Goal: Task Accomplishment & Management: Manage account settings

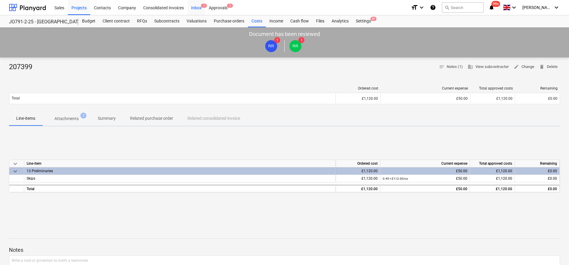
click at [198, 9] on div "Inbox 1" at bounding box center [197, 7] width 18 height 15
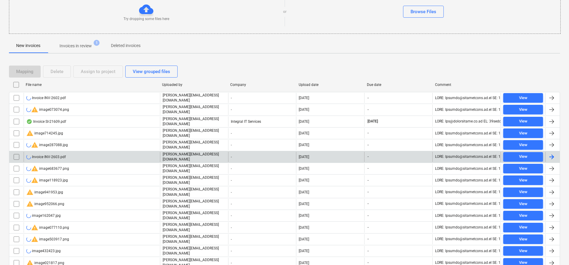
scroll to position [75, 0]
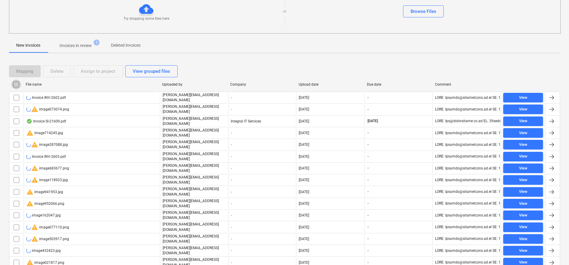
click at [19, 84] on input "checkbox" at bounding box center [16, 85] width 10 height 10
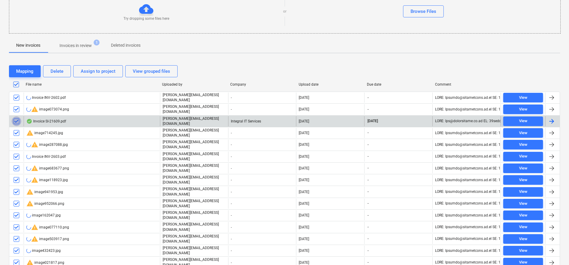
click at [15, 118] on input "checkbox" at bounding box center [17, 121] width 10 height 10
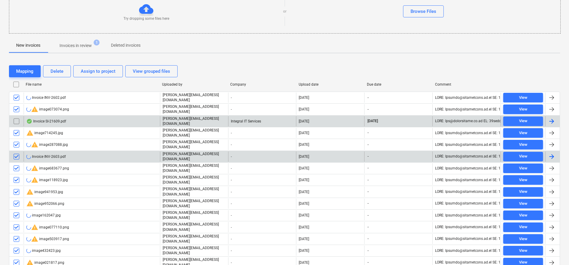
click at [20, 152] on input "checkbox" at bounding box center [17, 157] width 10 height 10
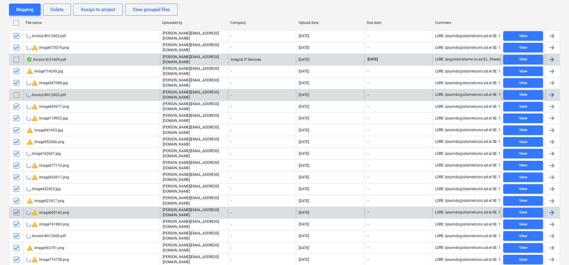
scroll to position [150, 0]
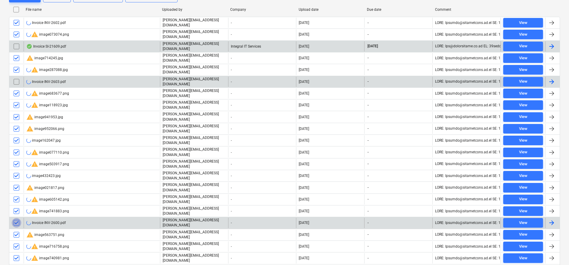
click at [17, 218] on input "checkbox" at bounding box center [17, 223] width 10 height 10
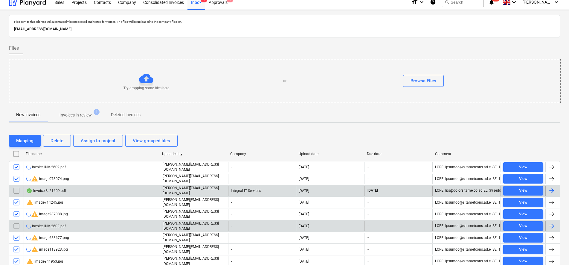
scroll to position [0, 0]
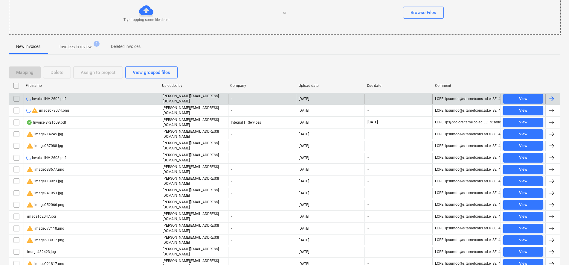
scroll to position [75, 0]
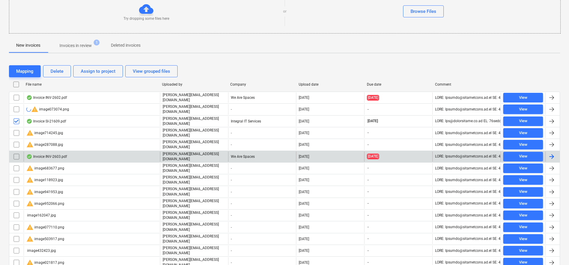
click at [17, 153] on input "checkbox" at bounding box center [17, 157] width 10 height 10
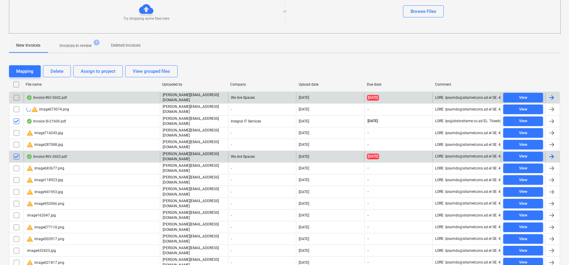
click at [17, 97] on input "checkbox" at bounding box center [17, 98] width 10 height 10
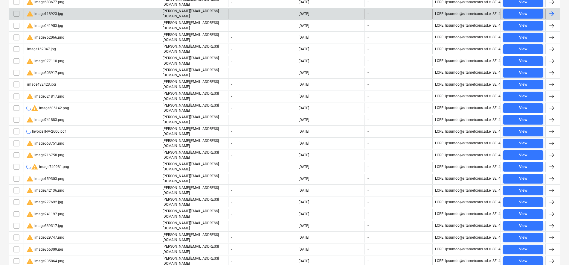
scroll to position [255, 0]
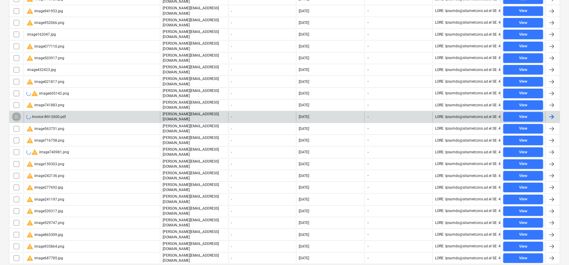
click at [17, 112] on input "checkbox" at bounding box center [17, 117] width 10 height 10
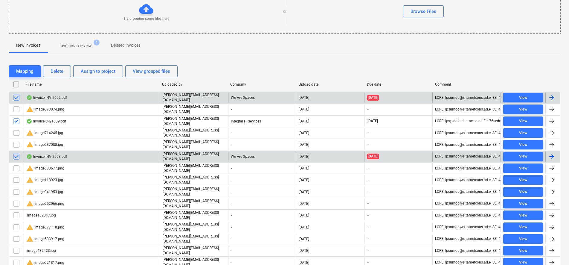
click at [15, 86] on input "checkbox" at bounding box center [16, 85] width 10 height 10
click at [16, 87] on input "checkbox" at bounding box center [16, 85] width 10 height 10
click at [17, 98] on input "checkbox" at bounding box center [17, 98] width 10 height 10
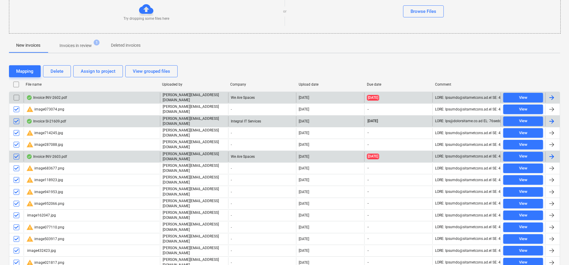
click at [16, 119] on input "checkbox" at bounding box center [17, 121] width 10 height 10
click at [16, 153] on input "checkbox" at bounding box center [17, 157] width 10 height 10
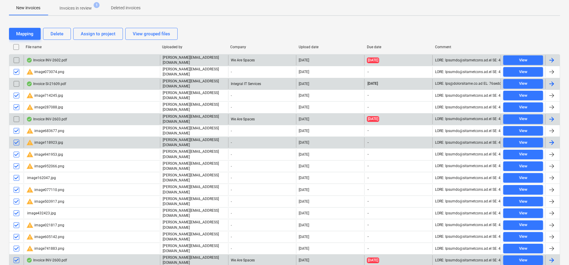
scroll to position [150, 0]
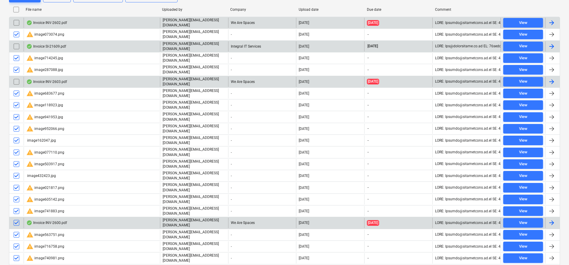
click at [15, 218] on input "checkbox" at bounding box center [17, 223] width 10 height 10
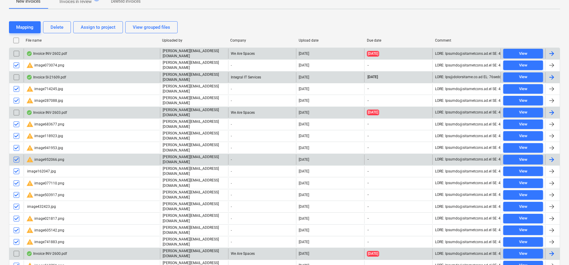
scroll to position [75, 0]
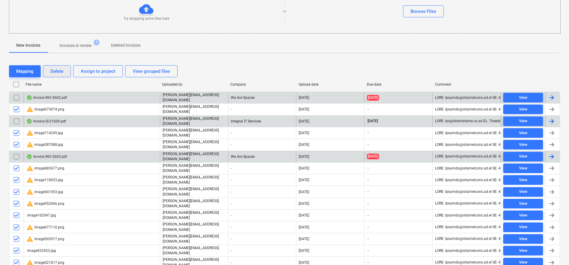
click at [57, 76] on button "Delete" at bounding box center [57, 71] width 28 height 12
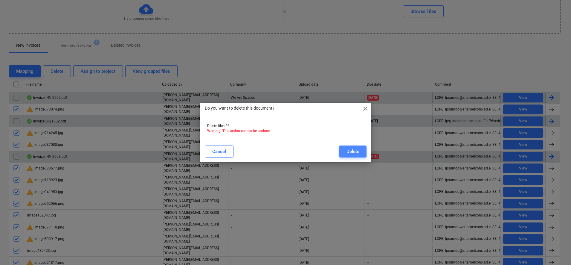
click at [356, 153] on div "Delete" at bounding box center [353, 151] width 13 height 8
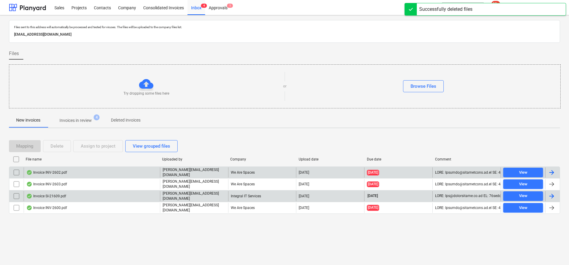
scroll to position [0, 0]
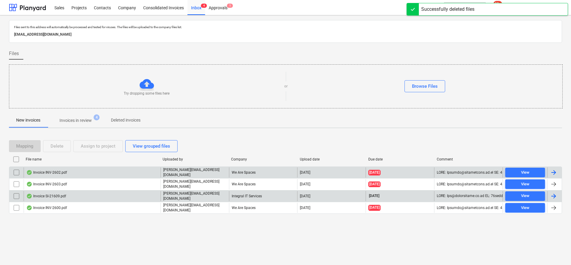
click at [86, 172] on div "Invoice INV-2602.pdf" at bounding box center [92, 172] width 137 height 10
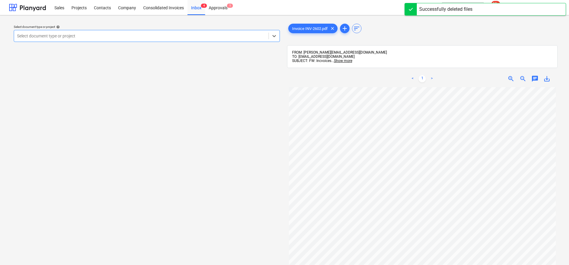
click at [192, 38] on div at bounding box center [141, 36] width 249 height 6
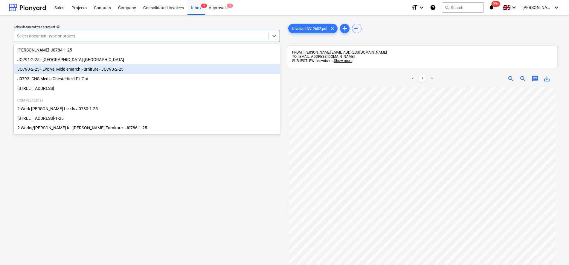
scroll to position [37, 0]
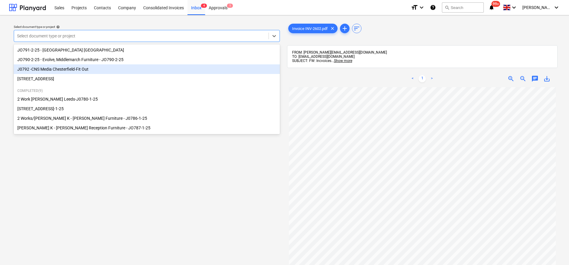
click at [71, 71] on div "J0792 -CNS Media Chesterfield-Fit Out" at bounding box center [147, 69] width 266 height 10
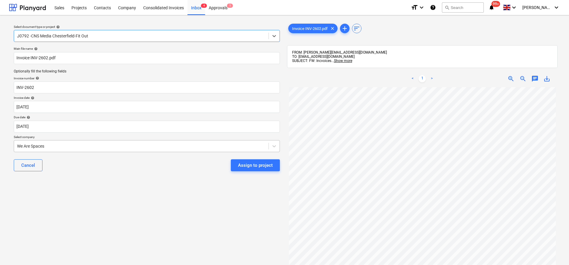
click at [54, 148] on div at bounding box center [141, 146] width 249 height 6
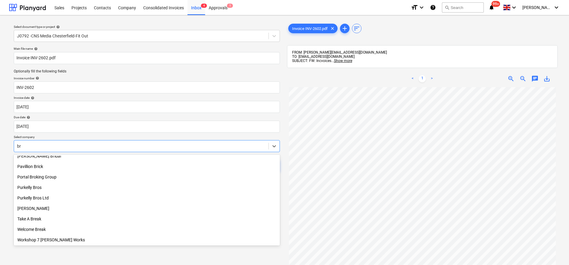
scroll to position [360, 0]
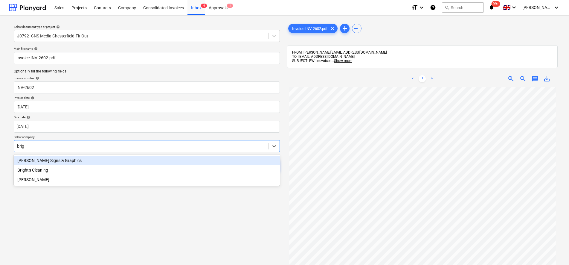
type input "brigg"
click at [58, 161] on div "[PERSON_NAME] Signs & Graphics" at bounding box center [147, 161] width 266 height 10
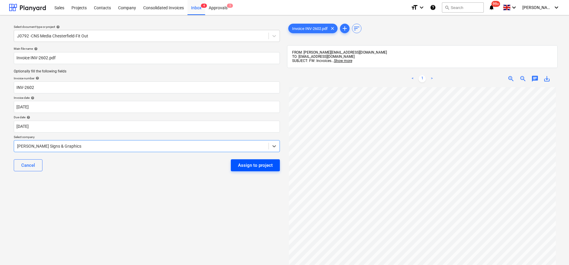
click at [265, 164] on div "Assign to project" at bounding box center [255, 165] width 35 height 8
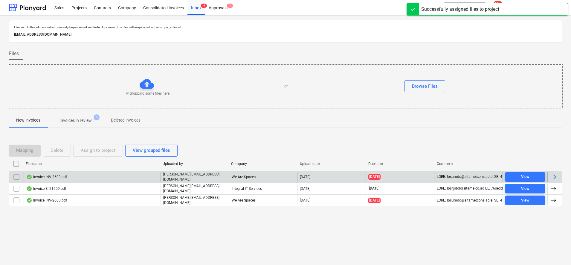
click at [71, 178] on div "Invoice INV-2603.pdf" at bounding box center [92, 177] width 137 height 10
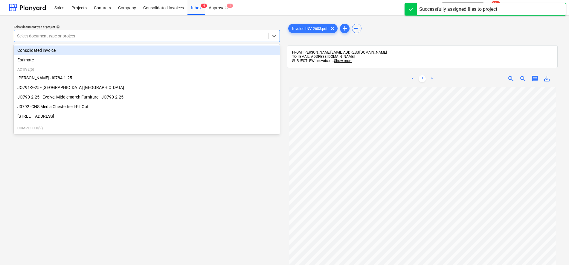
click at [44, 35] on div at bounding box center [141, 36] width 249 height 6
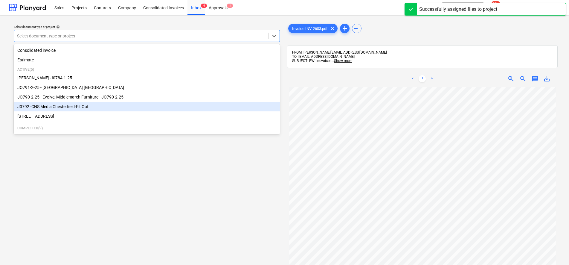
click at [72, 108] on div "J0792 -CNS Media Chesterfield-Fit Out" at bounding box center [147, 107] width 266 height 10
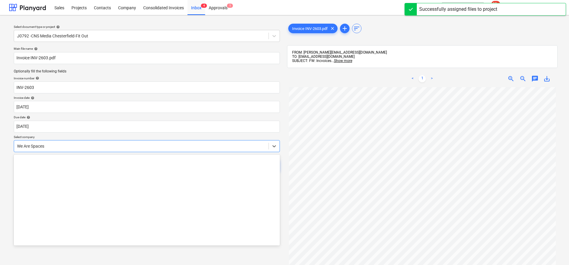
click at [52, 143] on div at bounding box center [141, 146] width 249 height 6
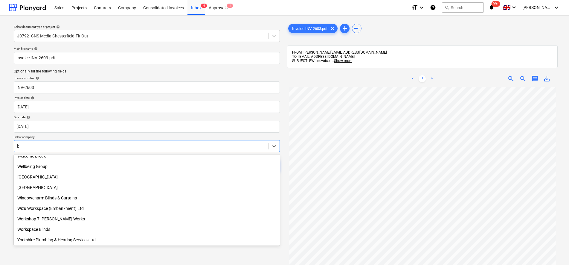
scroll to position [360, 0]
type input "brig"
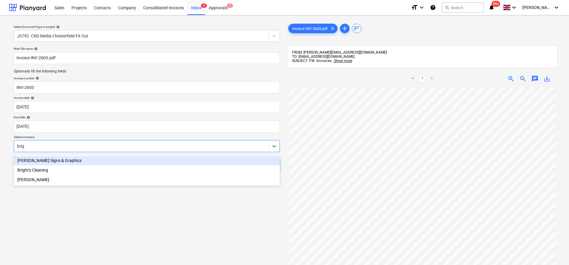
click at [50, 157] on div "[PERSON_NAME] Signs & Graphics" at bounding box center [147, 161] width 266 height 10
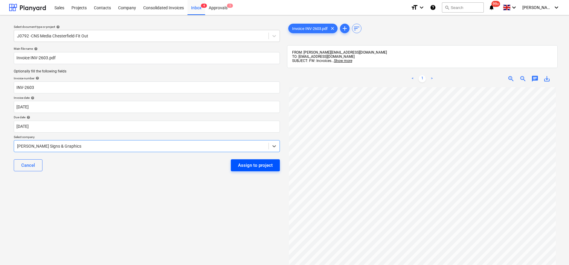
click at [255, 166] on div "Assign to project" at bounding box center [255, 165] width 35 height 8
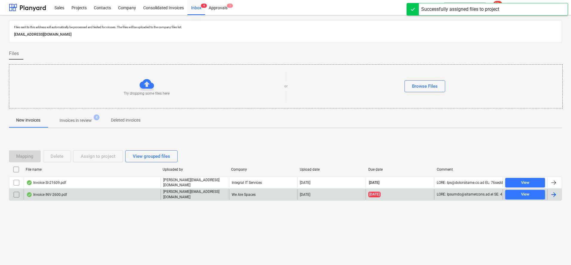
click at [66, 199] on div "Invoice INV-2600.pdf [PERSON_NAME][EMAIL_ADDRESS][DOMAIN_NAME] We Are Spaces [D…" at bounding box center [285, 194] width 553 height 12
click at [54, 188] on div "Invoice INV-2600.pdf [PERSON_NAME][EMAIL_ADDRESS][DOMAIN_NAME] We Are Spaces [D…" at bounding box center [285, 194] width 553 height 12
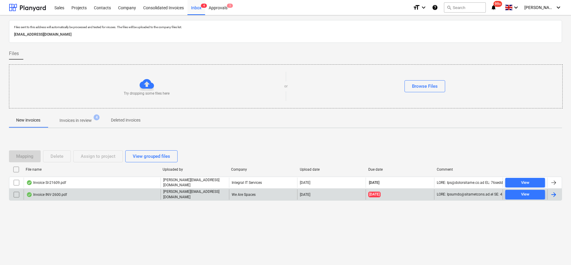
click at [62, 192] on div "Invoice INV-2600.pdf" at bounding box center [46, 194] width 41 height 5
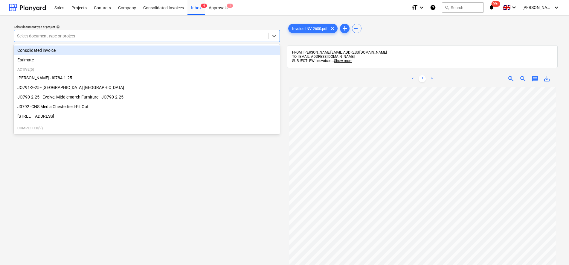
click at [63, 38] on div at bounding box center [141, 36] width 249 height 6
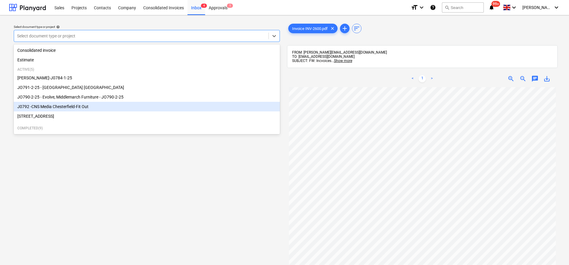
click at [72, 109] on div "J0792 -CNS Media Chesterfield-Fit Out" at bounding box center [147, 107] width 266 height 10
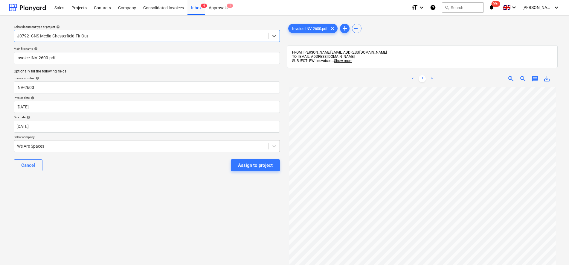
click at [66, 146] on div at bounding box center [141, 146] width 249 height 6
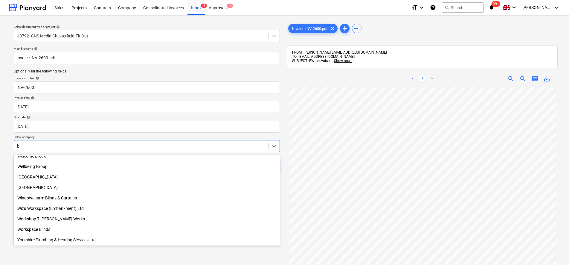
scroll to position [360, 0]
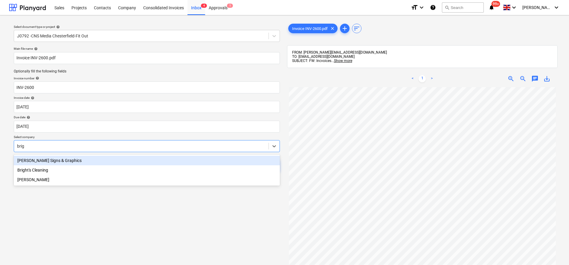
type input "brigg"
click at [74, 161] on div "[PERSON_NAME] Signs & Graphics" at bounding box center [147, 161] width 266 height 10
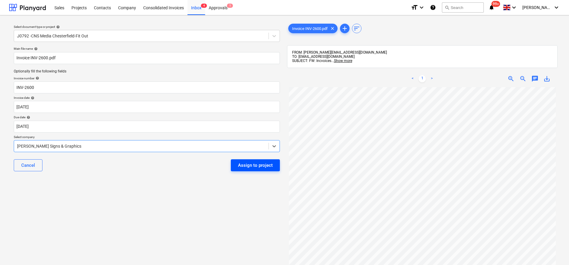
click at [268, 162] on div "Assign to project" at bounding box center [255, 165] width 35 height 8
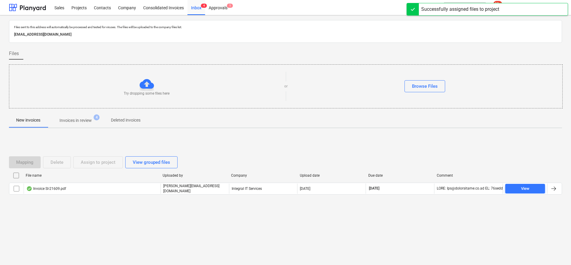
click at [77, 117] on span "Invoices in review 4" at bounding box center [76, 120] width 56 height 11
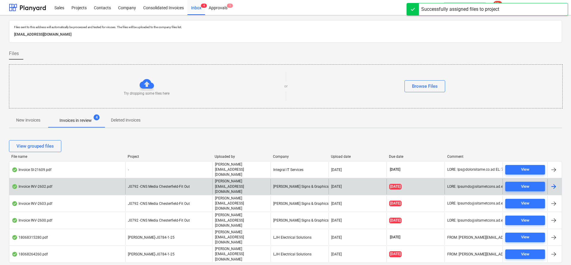
click at [175, 179] on div "J0792 -CNS Media Chesterfield-Fit Out" at bounding box center [168, 186] width 87 height 15
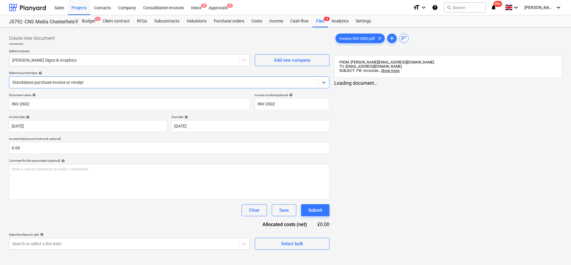
click at [45, 74] on div "Select document type help" at bounding box center [169, 73] width 321 height 4
click at [45, 79] on div at bounding box center [163, 82] width 303 height 6
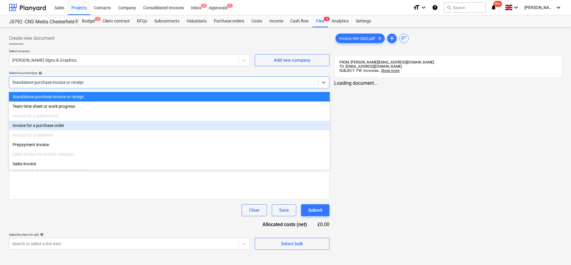
click at [48, 127] on div "Invoice for a purchase order" at bounding box center [169, 126] width 321 height 10
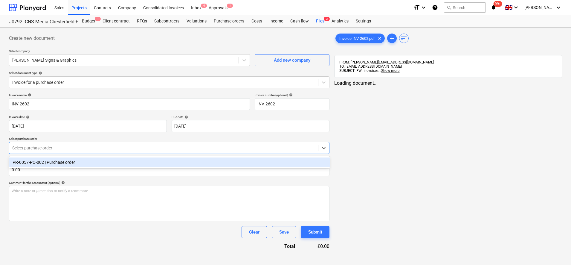
click at [53, 149] on div at bounding box center [163, 148] width 303 height 6
click at [49, 164] on div "PR-0057-PO-002 | Purchase order" at bounding box center [169, 162] width 321 height 10
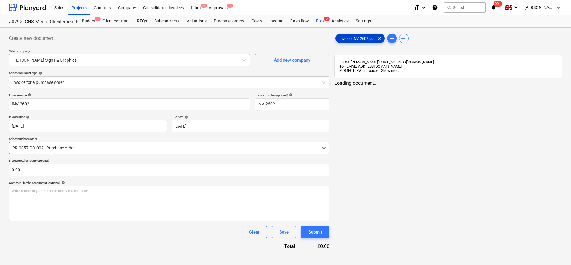
click at [354, 38] on span "Invoice INV-2602.pdf" at bounding box center [357, 38] width 43 height 4
click at [22, 170] on input "text" at bounding box center [169, 170] width 321 height 12
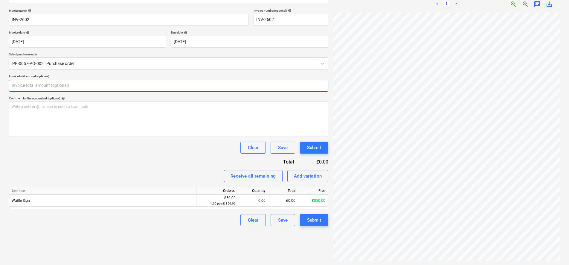
scroll to position [85, 0]
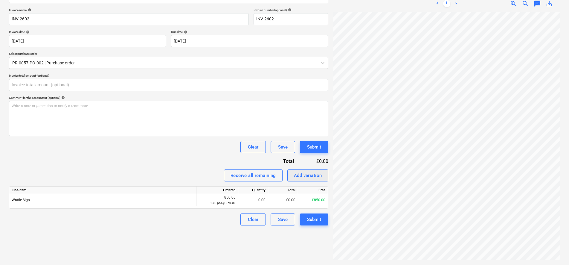
type input "0.00"
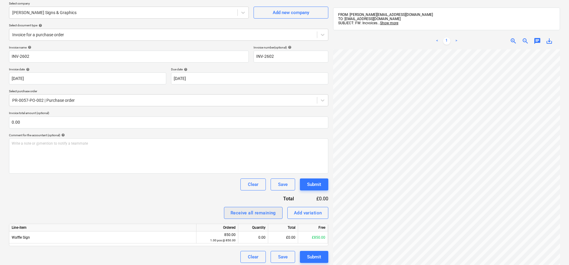
scroll to position [0, 0]
click at [396, 217] on html "Sales Projects Contacts Company Consolidated Invoices Inbox 4 Approvals 1 forma…" at bounding box center [284, 84] width 569 height 265
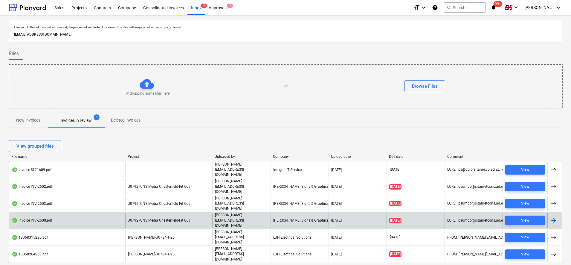
click at [160, 212] on div "J0792 -CNS Media Chesterfield-Fit Out" at bounding box center [168, 219] width 87 height 15
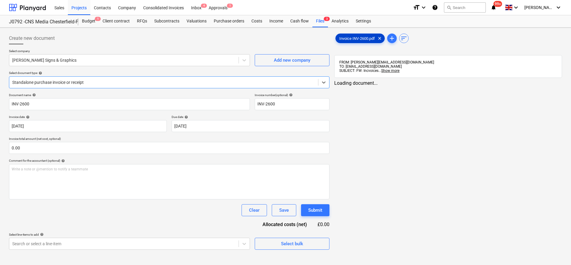
click at [349, 37] on span "Invoice INV-2600.pdf" at bounding box center [357, 38] width 43 height 4
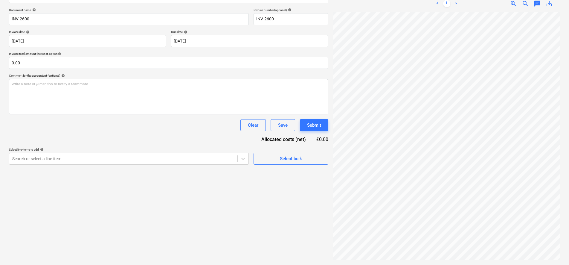
scroll to position [134, 0]
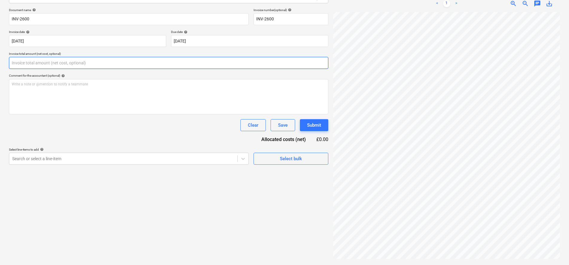
click at [47, 65] on input "text" at bounding box center [168, 63] width 319 height 12
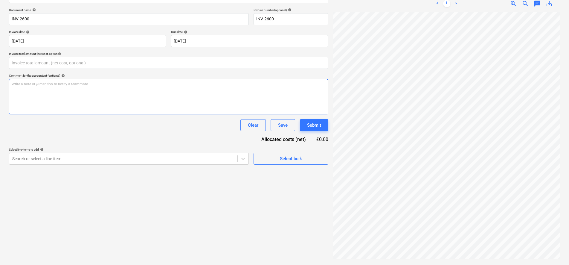
type input "0.00"
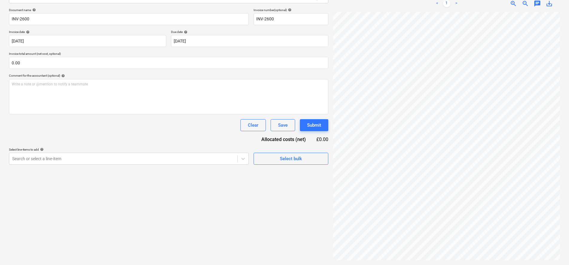
click at [324, 116] on div "Create new document Select company [PERSON_NAME] Signs & Graphics Add new compa…" at bounding box center [285, 103] width 556 height 317
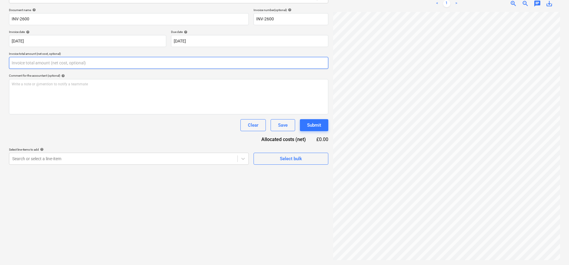
click at [66, 65] on input "text" at bounding box center [168, 63] width 319 height 12
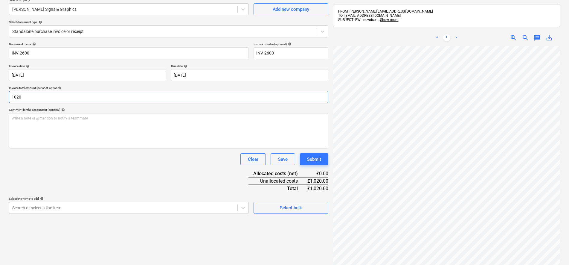
scroll to position [10, 0]
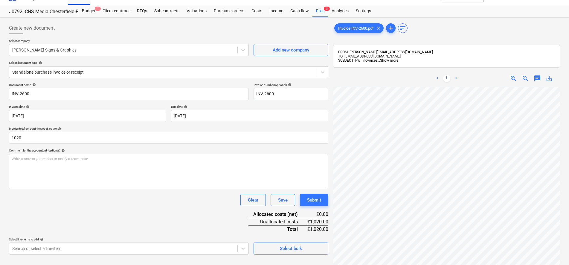
type input "1,020.00"
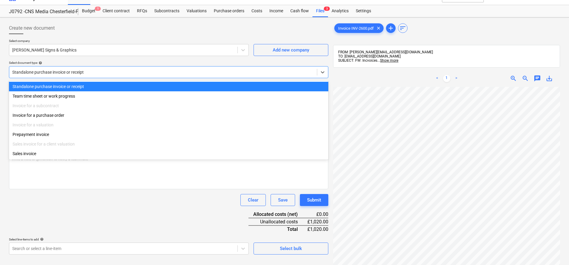
click at [53, 72] on div at bounding box center [163, 72] width 302 height 6
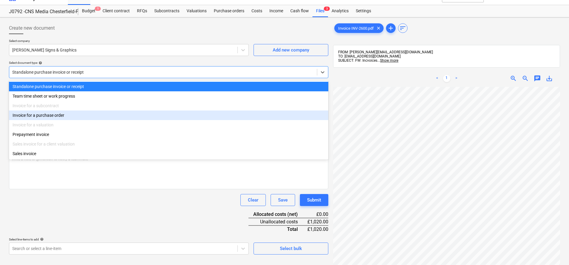
click at [44, 115] on div "Invoice for a purchase order" at bounding box center [168, 115] width 319 height 10
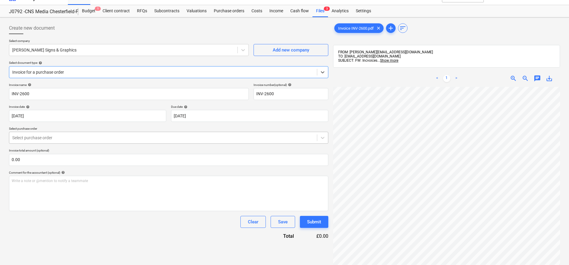
click at [36, 133] on div "Select purchase order" at bounding box center [163, 137] width 308 height 8
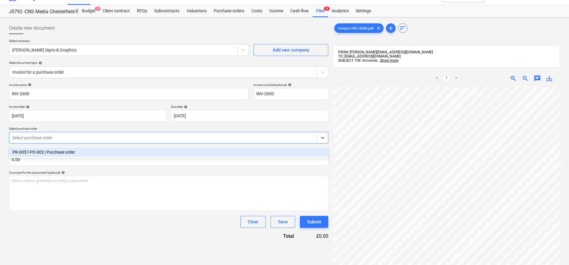
click at [33, 153] on div "PR-0057-PO-002 | Purchase order" at bounding box center [168, 152] width 319 height 10
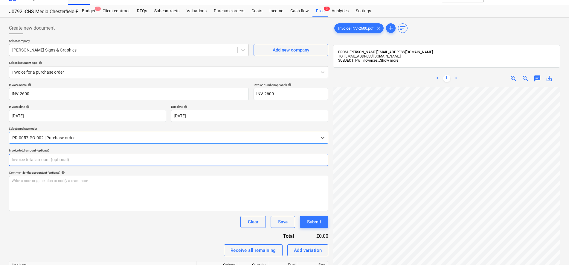
drag, startPoint x: 23, startPoint y: 159, endPoint x: 17, endPoint y: 150, distance: 10.2
click at [23, 159] on input "text" at bounding box center [168, 160] width 319 height 12
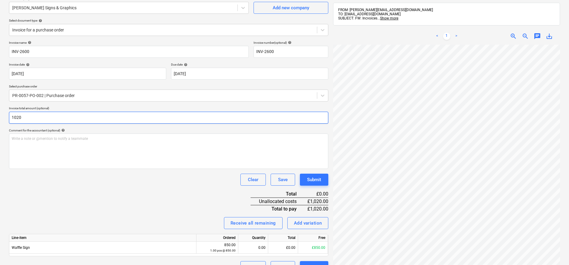
scroll to position [85, 0]
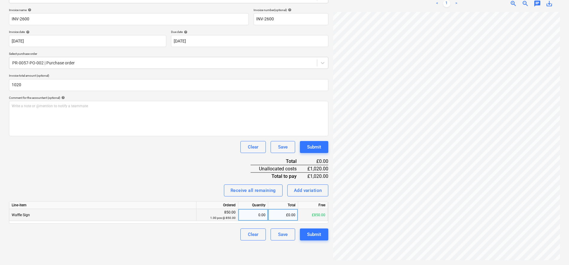
type input "1,020.00"
click at [255, 213] on div "0.00" at bounding box center [253, 215] width 25 height 12
type input "1"
click at [195, 171] on div "Invoice name help INV-2600 Invoice number (optional) help INV-2600 Invoice date…" at bounding box center [168, 124] width 319 height 232
click at [316, 231] on div "Submit" at bounding box center [314, 234] width 14 height 8
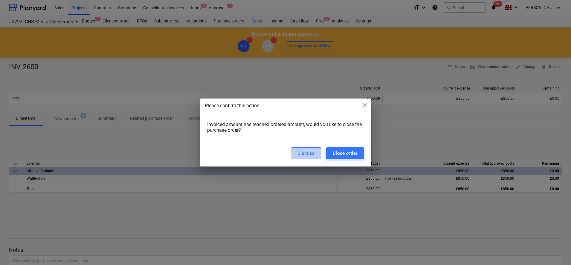
click at [315, 155] on div "Dismiss" at bounding box center [306, 153] width 17 height 8
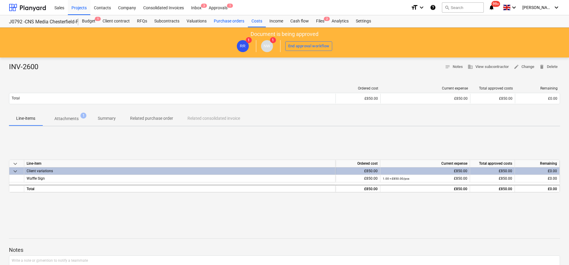
click at [233, 19] on div "Purchase orders" at bounding box center [229, 21] width 38 height 12
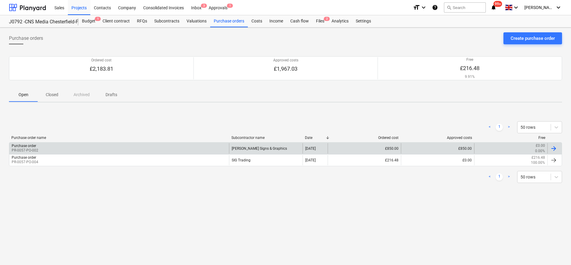
click at [241, 150] on div "[PERSON_NAME] Signs & Graphics" at bounding box center [265, 148] width 73 height 10
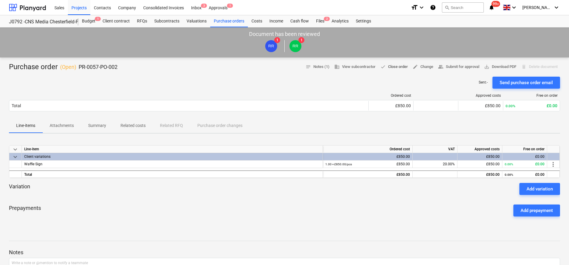
click at [387, 67] on span "done Close order" at bounding box center [394, 66] width 28 height 7
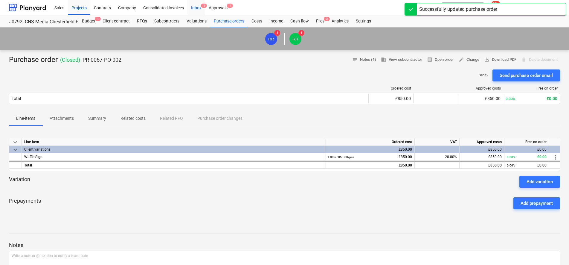
click at [202, 8] on div "Inbox 3" at bounding box center [197, 7] width 18 height 15
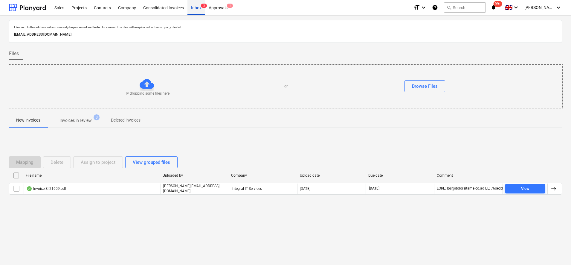
click at [195, 6] on div "Inbox 3" at bounding box center [197, 7] width 18 height 15
click at [200, 5] on div "Inbox 3" at bounding box center [197, 7] width 18 height 15
click at [81, 121] on p "Invoices in review" at bounding box center [76, 120] width 32 height 6
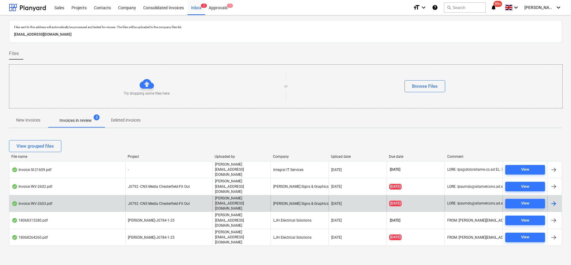
click at [140, 201] on span "J0792 -CNS Media Chesterfield-Fit Out" at bounding box center [159, 203] width 62 height 4
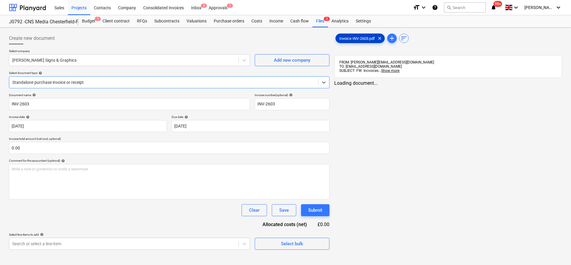
click at [357, 38] on span "Invoice INV-2603.pdf" at bounding box center [357, 38] width 43 height 4
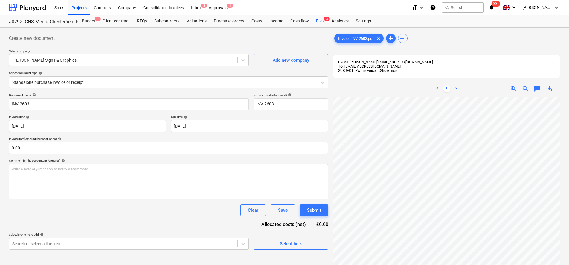
scroll to position [113, 0]
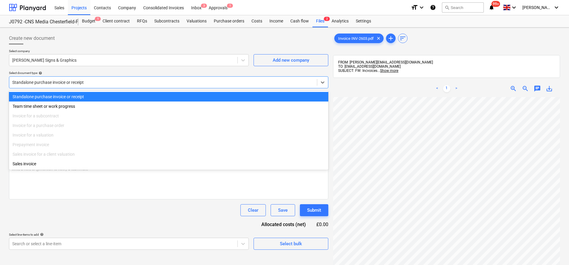
click at [73, 81] on div at bounding box center [163, 82] width 302 height 6
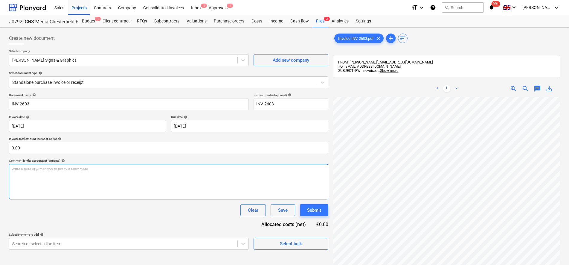
scroll to position [134, 43]
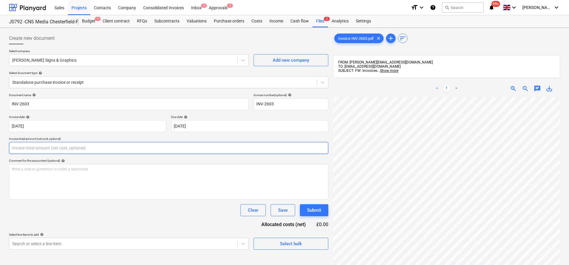
click at [77, 151] on input "text" at bounding box center [168, 148] width 319 height 12
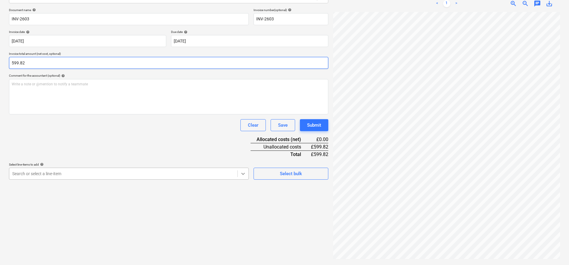
type input "599.82"
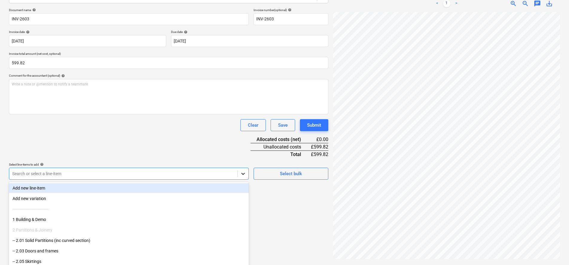
scroll to position [93, 0]
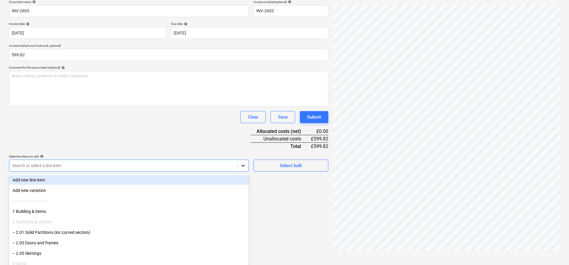
click at [244, 172] on body "Sales Projects Contacts Company Consolidated Invoices Inbox 3 Approvals 1 forma…" at bounding box center [284, 39] width 569 height 265
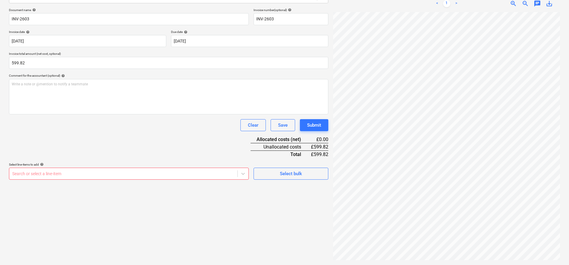
click at [112, 178] on body "Sales Projects Contacts Company Consolidated Invoices Inbox 3 Approvals 1 forma…" at bounding box center [284, 47] width 569 height 265
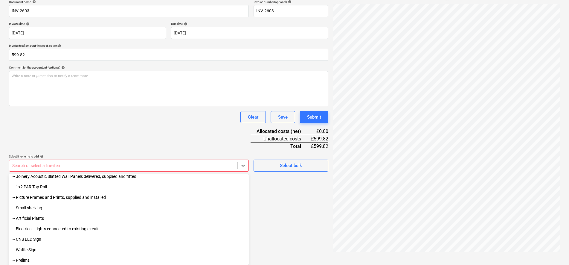
scroll to position [266, 0]
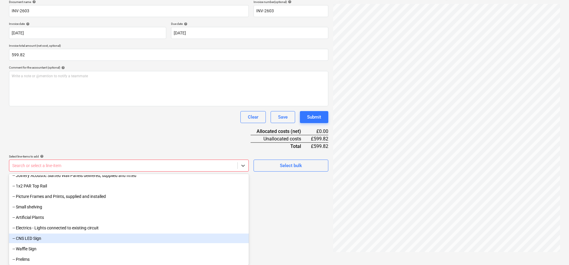
click at [43, 240] on div "-- CNS LED Sign" at bounding box center [129, 238] width 240 height 10
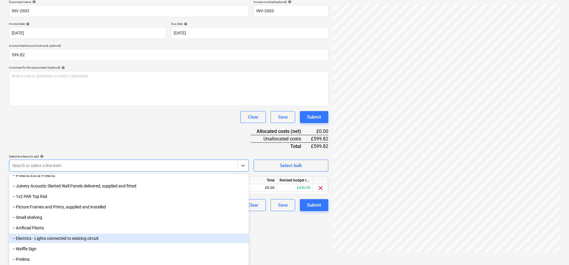
scroll to position [256, 0]
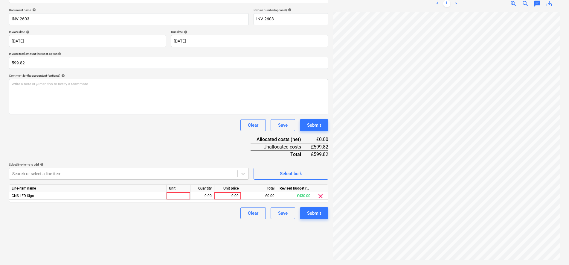
click at [86, 119] on div "Clear Save Submit" at bounding box center [168, 125] width 319 height 12
click at [173, 197] on div at bounding box center [179, 195] width 24 height 7
type input "pcs"
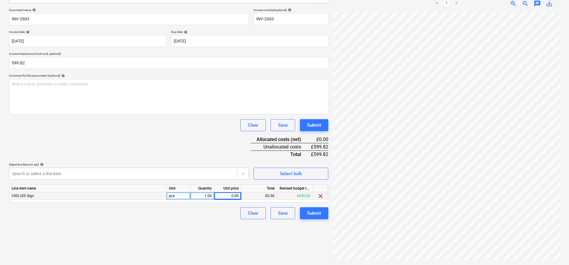
click at [233, 196] on div "0.00" at bounding box center [228, 195] width 22 height 7
click at [235, 196] on div "0.00" at bounding box center [228, 195] width 22 height 7
type input "499.85"
click at [164, 124] on div "Clear Save Submit" at bounding box center [168, 125] width 319 height 12
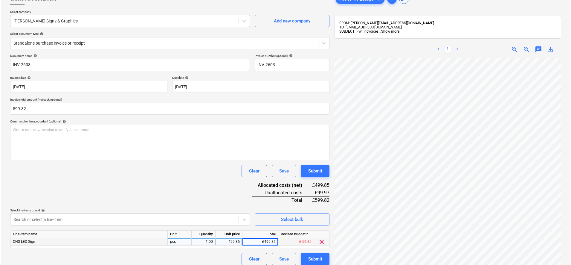
scroll to position [85, 0]
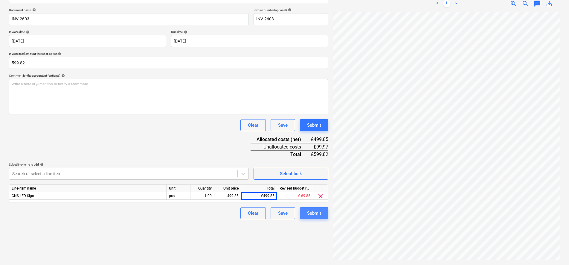
click at [313, 217] on button "Submit" at bounding box center [314, 213] width 28 height 12
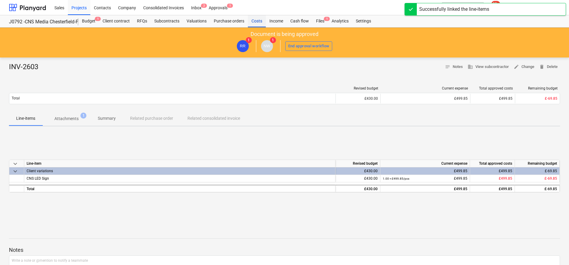
click at [260, 21] on div "Costs" at bounding box center [257, 21] width 18 height 12
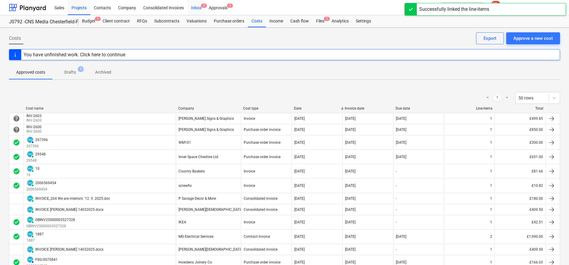
click at [196, 8] on div "Inbox 2" at bounding box center [197, 7] width 18 height 15
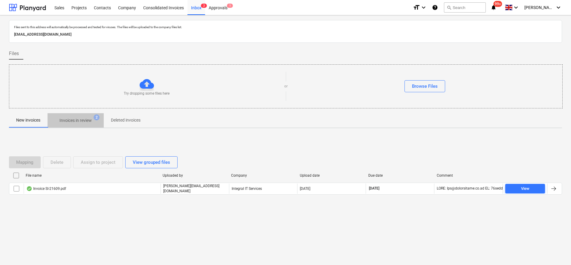
click at [84, 117] on span "Invoices in review 2" at bounding box center [76, 120] width 56 height 11
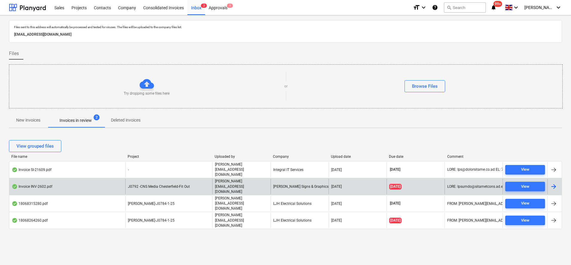
click at [246, 181] on p "[PERSON_NAME][EMAIL_ADDRESS][DOMAIN_NAME]" at bounding box center [241, 186] width 53 height 15
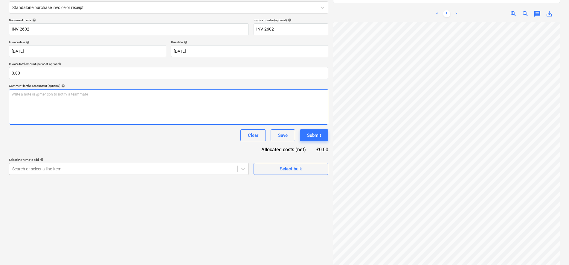
scroll to position [49, 43]
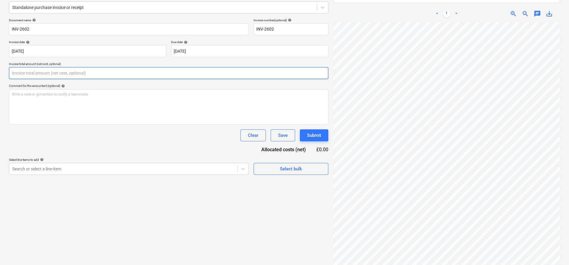
click at [86, 74] on input "text" at bounding box center [168, 73] width 319 height 12
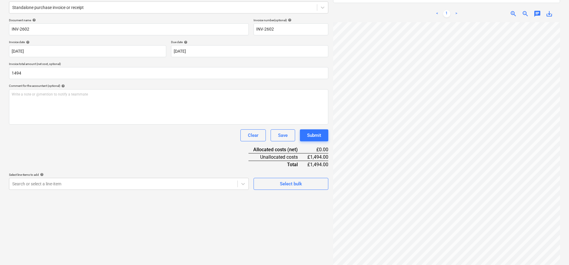
type input "1,494.00"
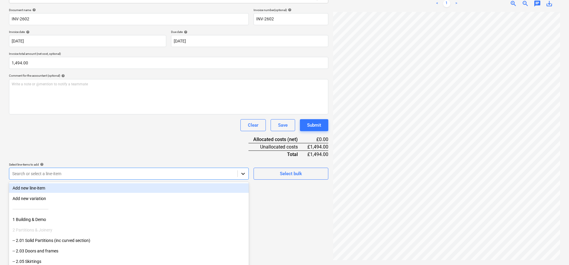
scroll to position [93, 0]
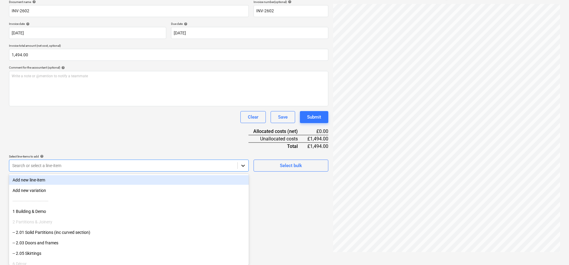
click at [243, 172] on body "Sales Projects Contacts Company Consolidated Invoices Inbox 2 Approvals 1 forma…" at bounding box center [284, 39] width 569 height 265
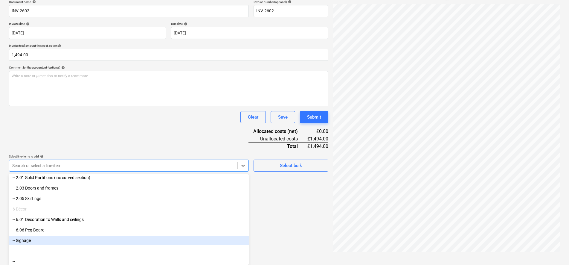
scroll to position [42, 0]
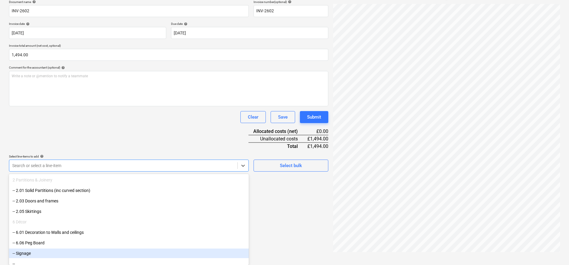
click at [39, 253] on div "-- Signage" at bounding box center [129, 253] width 240 height 10
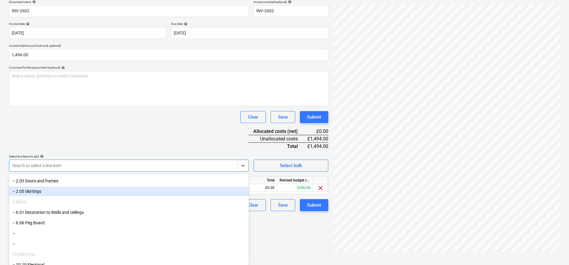
scroll to position [75, 0]
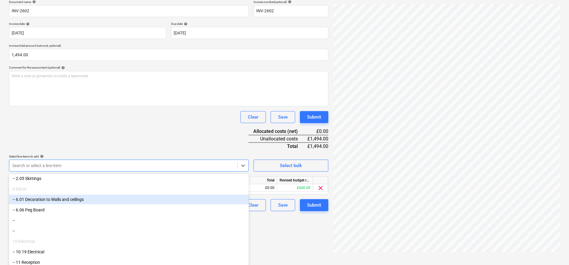
click at [55, 199] on div "-- 6.01 Decoration to Walls and ceilings" at bounding box center [129, 199] width 240 height 10
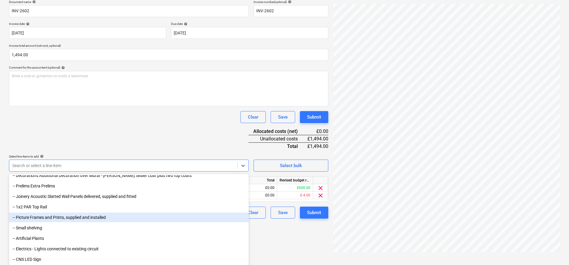
scroll to position [245, 0]
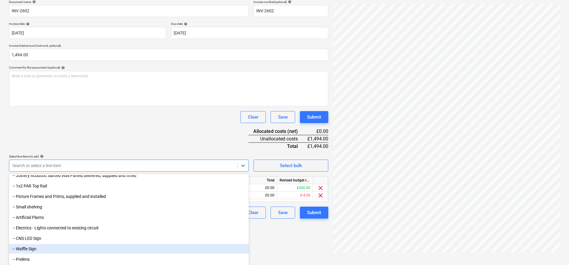
click at [36, 249] on div "-- Waffle Sign" at bounding box center [129, 249] width 240 height 10
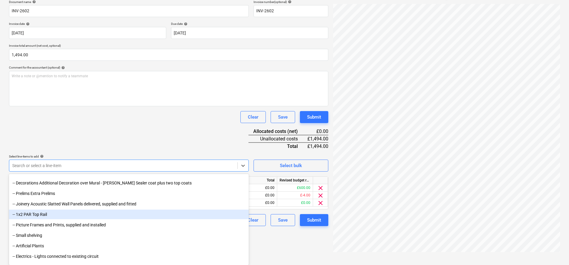
scroll to position [235, 0]
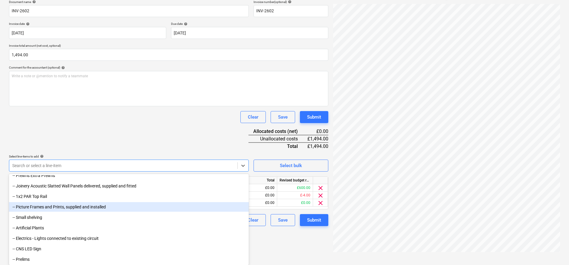
click at [66, 208] on div "-- Picture Frames and Prints, supplied and installed" at bounding box center [129, 207] width 240 height 10
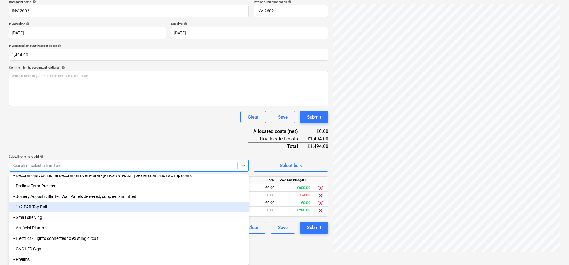
scroll to position [187, 0]
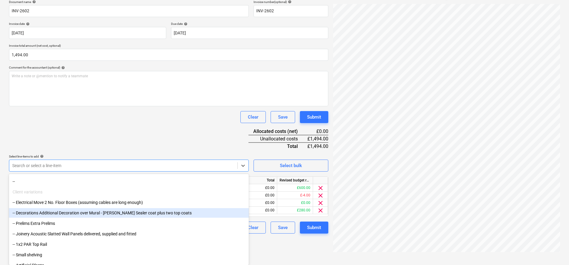
click at [58, 212] on div "-- Decorations Additional Decoration over Mural - [PERSON_NAME] Sealer coat plu…" at bounding box center [129, 213] width 240 height 10
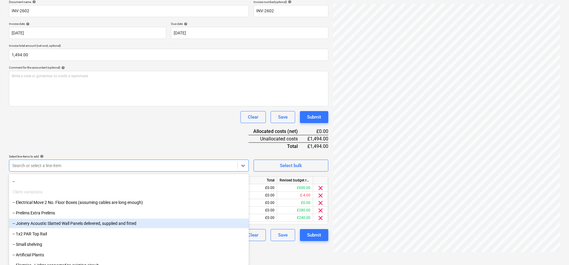
scroll to position [214, 0]
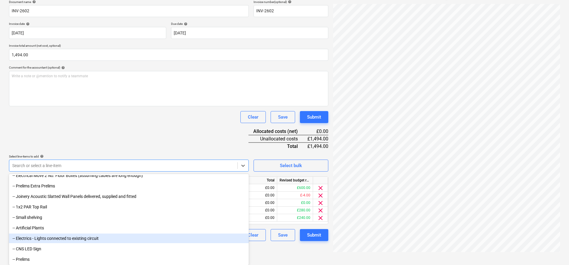
click at [57, 237] on div "-- Electrics - Lights connected to existing circuit" at bounding box center [129, 238] width 240 height 10
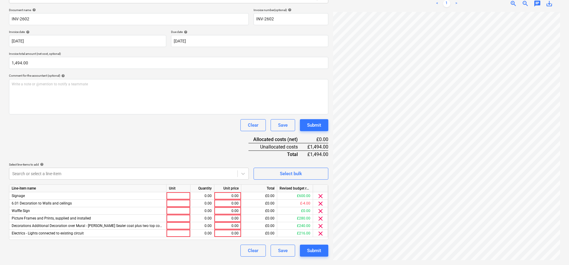
scroll to position [85, 0]
click at [120, 120] on div "Clear Save Submit" at bounding box center [168, 125] width 319 height 12
click at [179, 219] on div at bounding box center [179, 217] width 24 height 7
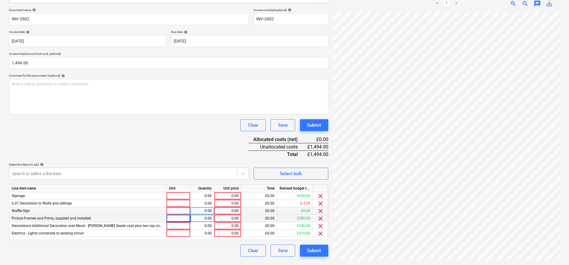
scroll to position [40, 43]
click at [321, 203] on span "clear" at bounding box center [320, 203] width 7 height 7
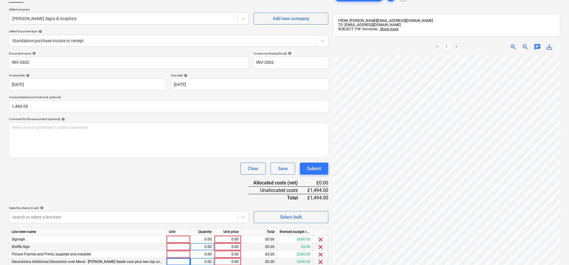
scroll to position [0, 0]
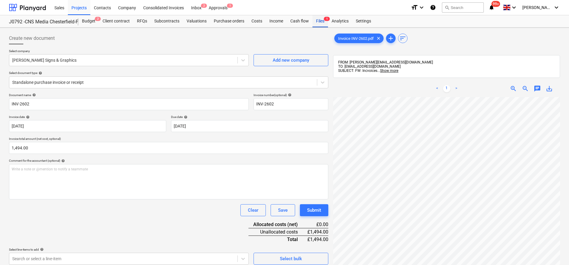
click at [319, 22] on div "Files 1" at bounding box center [321, 21] width 16 height 12
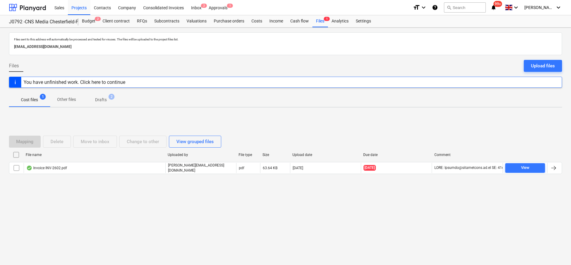
click at [102, 100] on p "Drafts" at bounding box center [101, 100] width 12 height 6
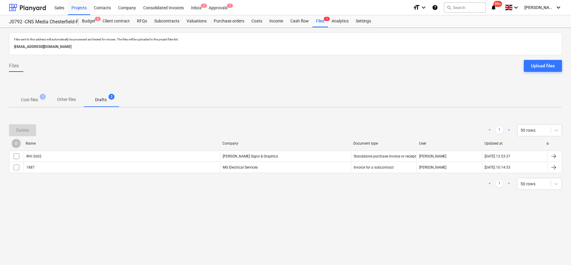
click at [14, 145] on input "checkbox" at bounding box center [16, 143] width 10 height 10
click at [23, 131] on div "Delete" at bounding box center [22, 130] width 13 height 8
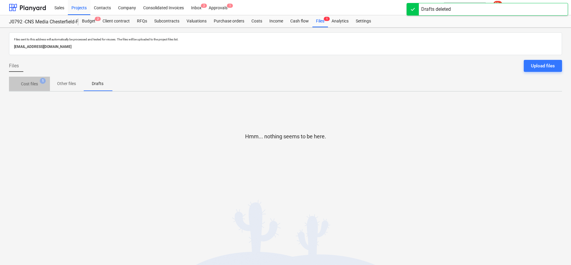
click at [32, 84] on p "Cost files" at bounding box center [29, 84] width 17 height 6
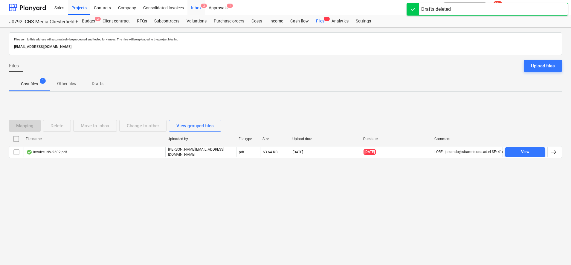
click at [203, 5] on span "2" at bounding box center [204, 6] width 6 height 4
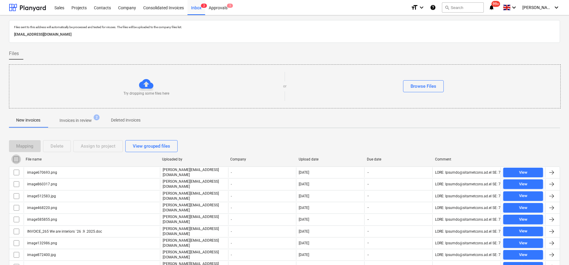
click at [15, 159] on input "checkbox" at bounding box center [16, 159] width 10 height 10
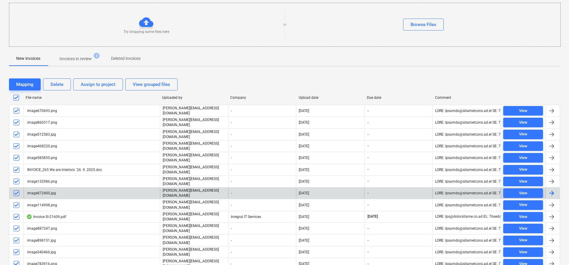
scroll to position [75, 0]
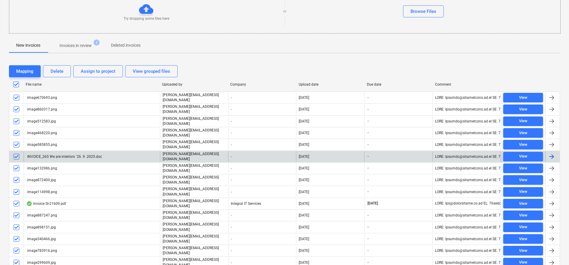
click at [17, 152] on input "checkbox" at bounding box center [17, 157] width 10 height 10
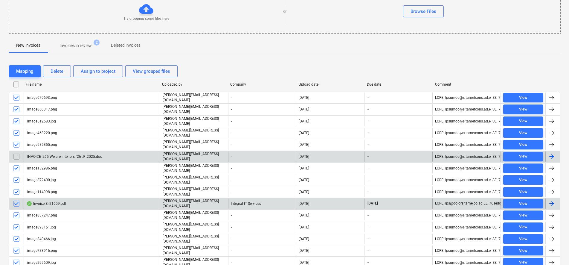
click at [18, 199] on input "checkbox" at bounding box center [17, 204] width 10 height 10
click at [59, 74] on div "Delete" at bounding box center [57, 71] width 13 height 8
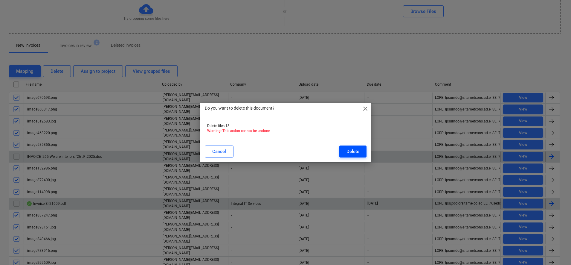
click at [359, 153] on div "Delete" at bounding box center [353, 151] width 13 height 8
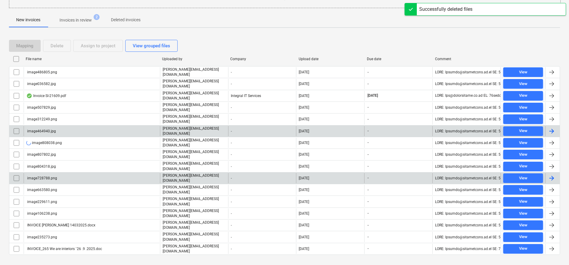
scroll to position [100, 0]
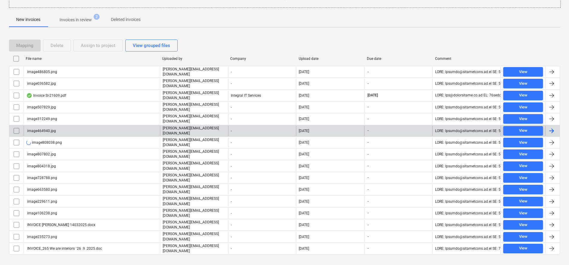
click at [18, 60] on input "checkbox" at bounding box center [16, 59] width 10 height 10
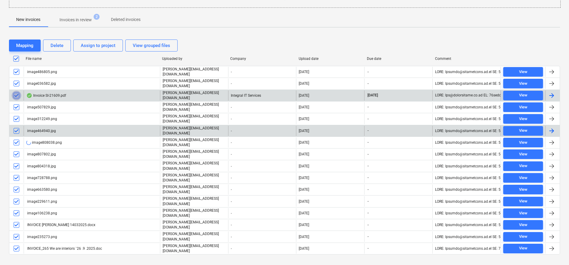
click at [18, 95] on input "checkbox" at bounding box center [17, 96] width 10 height 10
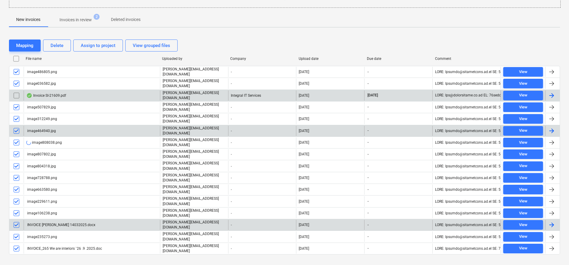
click at [20, 220] on input "checkbox" at bounding box center [17, 225] width 10 height 10
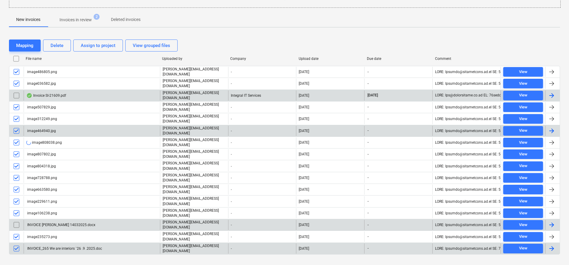
click at [20, 243] on input "checkbox" at bounding box center [17, 248] width 10 height 10
click at [60, 49] on div "Delete" at bounding box center [57, 46] width 13 height 8
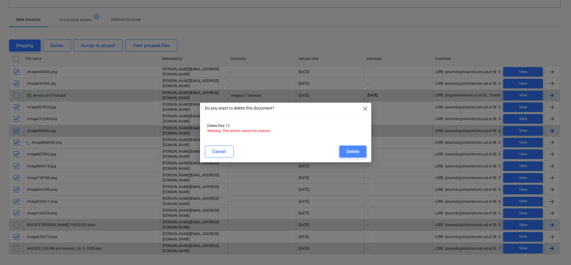
click at [356, 154] on div "Delete" at bounding box center [353, 151] width 13 height 8
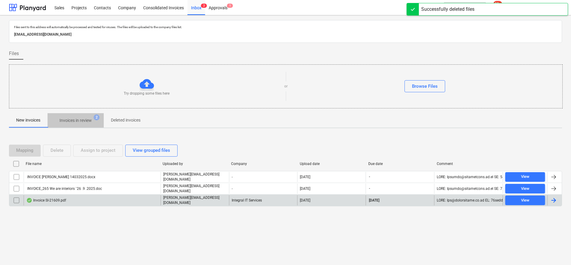
click at [70, 118] on p "Invoices in review" at bounding box center [76, 120] width 32 height 6
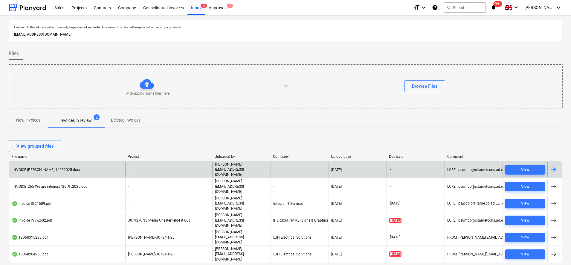
click at [168, 165] on div "-" at bounding box center [168, 169] width 87 height 15
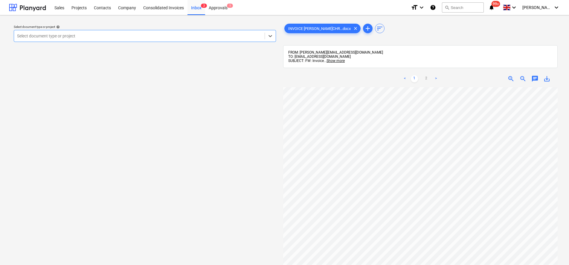
scroll to position [112, 0]
click at [111, 38] on div at bounding box center [139, 36] width 245 height 6
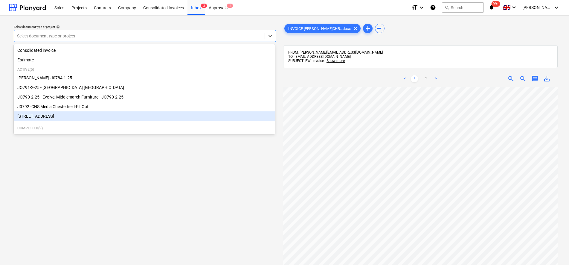
click at [105, 117] on div "[STREET_ADDRESS]" at bounding box center [144, 116] width 261 height 10
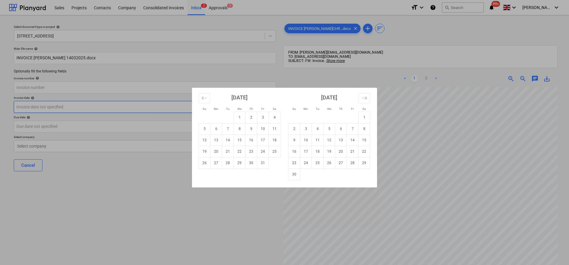
click at [51, 108] on body "Sales Projects Contacts Company Consolidated Invoices Inbox 2 Approvals 1 forma…" at bounding box center [284, 132] width 569 height 265
click at [240, 119] on td "1" at bounding box center [240, 117] width 12 height 11
type input "[DATE]"
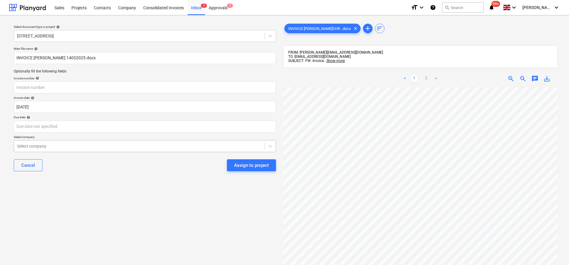
click at [98, 144] on div at bounding box center [139, 146] width 245 height 6
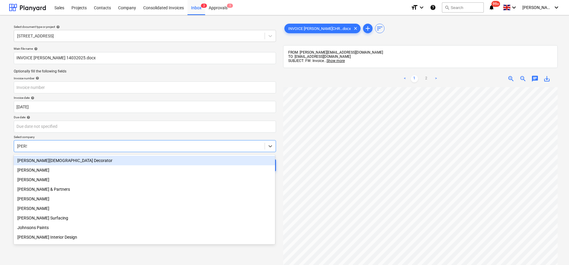
type input "[PERSON_NAME]"
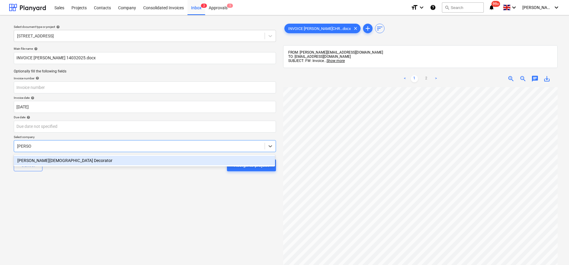
click at [90, 162] on div "[PERSON_NAME][DEMOGRAPHIC_DATA] Decorator" at bounding box center [144, 161] width 261 height 10
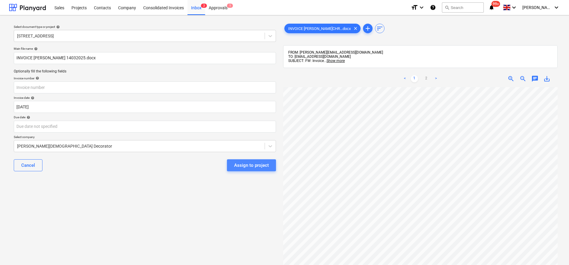
click at [254, 162] on div "Assign to project" at bounding box center [251, 165] width 35 height 8
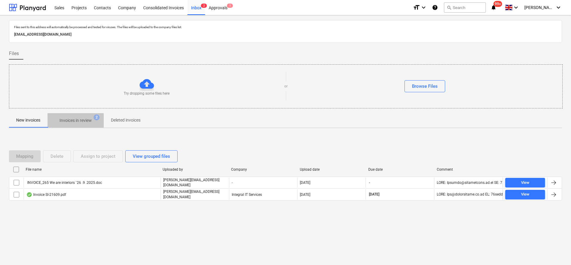
click at [65, 118] on p "Invoices in review" at bounding box center [76, 120] width 32 height 6
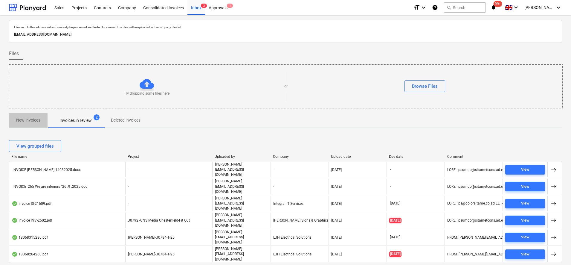
click at [34, 118] on p "New invoices" at bounding box center [28, 120] width 24 height 6
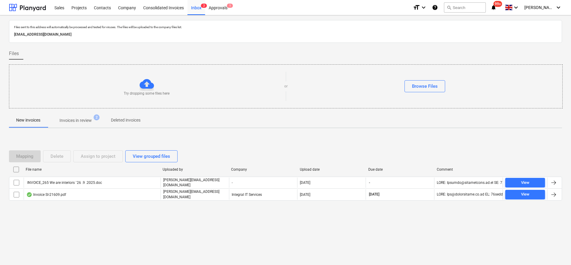
click at [69, 117] on span "Invoices in review 2" at bounding box center [76, 120] width 56 height 11
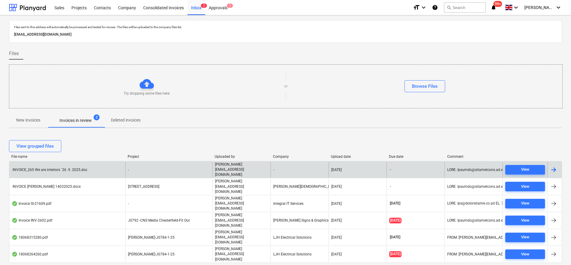
click at [50, 170] on div "INVOICE_265 We are interiors `26 .9 .2025.doc" at bounding box center [67, 169] width 116 height 15
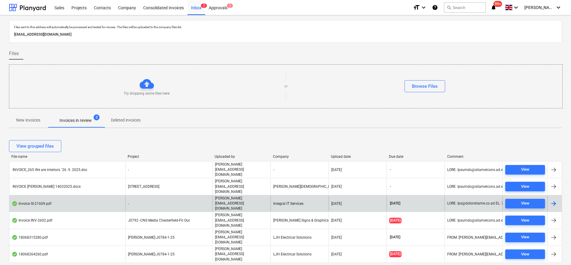
click at [103, 196] on div "Invoice SI-21609.pdf" at bounding box center [67, 203] width 116 height 15
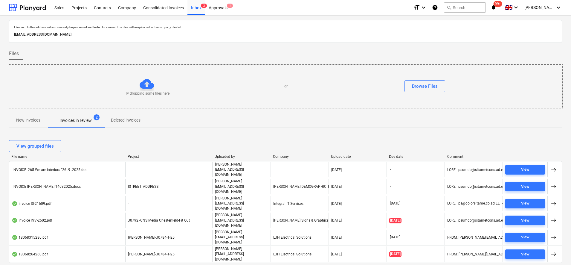
click at [40, 117] on p "New invoices" at bounding box center [28, 120] width 24 height 6
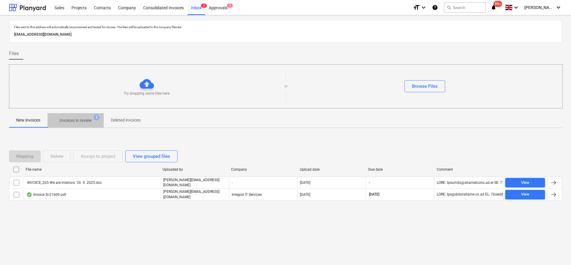
click at [70, 124] on p "Invoices in review" at bounding box center [76, 120] width 32 height 6
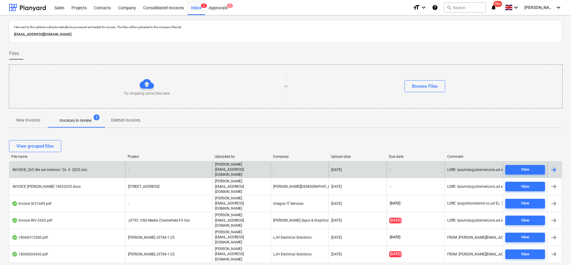
click at [118, 163] on div "INVOICE_265 We are interiors `26 .9 .2025.doc" at bounding box center [67, 169] width 116 height 15
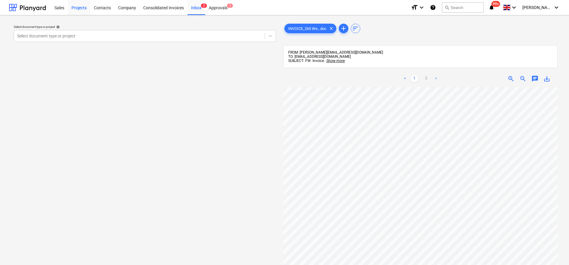
click at [87, 11] on div "Projects" at bounding box center [79, 7] width 22 height 15
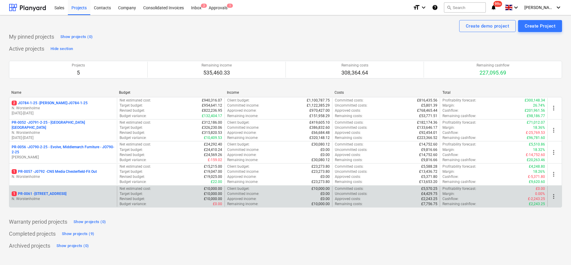
click at [78, 196] on p "N. Worstenholme" at bounding box center [63, 198] width 103 height 5
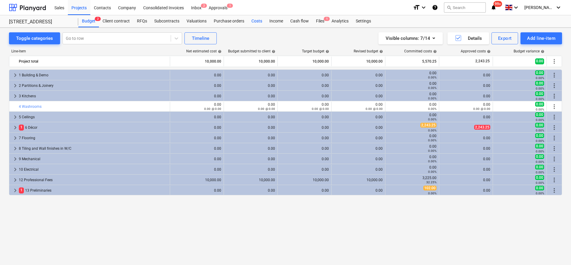
click at [254, 23] on div "Costs" at bounding box center [257, 21] width 18 height 12
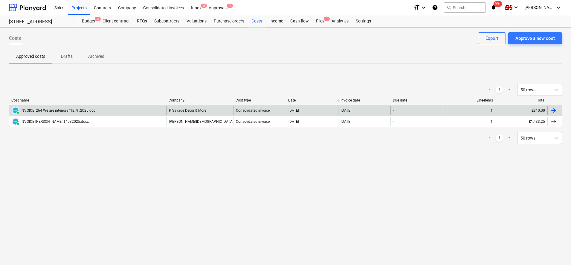
click at [161, 114] on div "PAID INVOICE_264 We are interiors `12 .9 .2025.doc" at bounding box center [87, 111] width 157 height 10
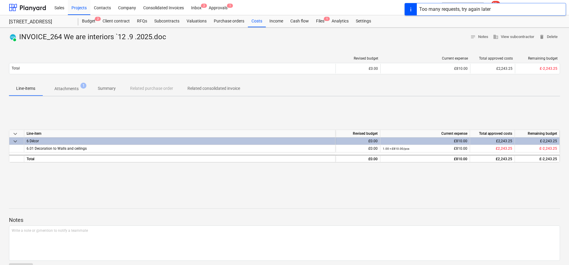
click at [73, 92] on span "Attachments 1" at bounding box center [66, 88] width 48 height 11
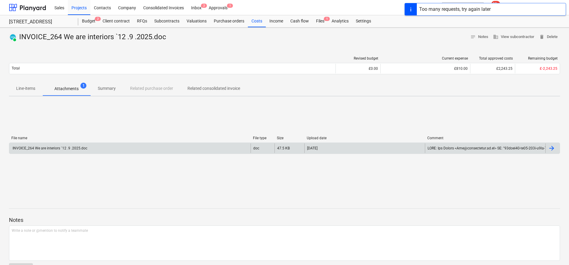
click at [123, 151] on div "INVOICE_264 We are interiors `12 .9 .2025.doc" at bounding box center [129, 148] width 241 height 10
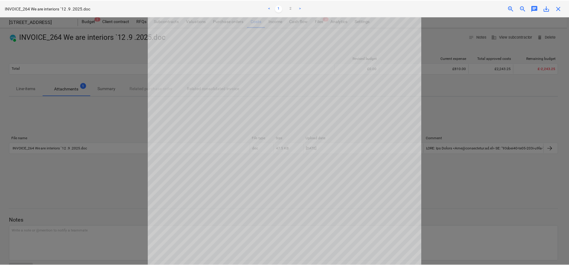
scroll to position [109, 0]
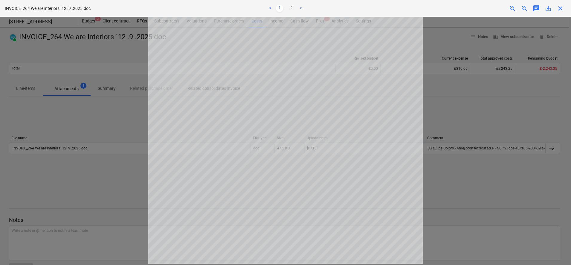
click at [472, 187] on div at bounding box center [285, 141] width 571 height 248
click at [561, 12] on div "INVOICE_264 We are interiors `12 .9 .2025.doc < 1 2 > zoom_in zoom_out chat 0 s…" at bounding box center [285, 8] width 571 height 17
click at [561, 9] on span "close" at bounding box center [560, 8] width 7 height 7
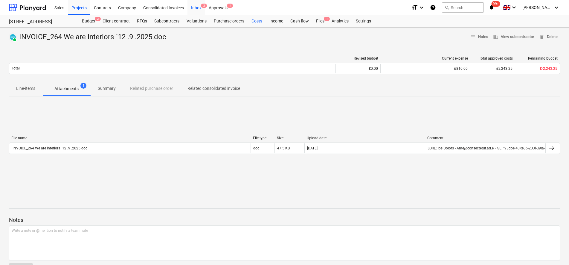
click at [197, 10] on div "Inbox 2" at bounding box center [197, 7] width 18 height 15
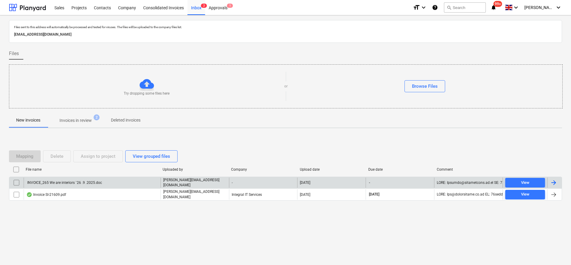
click at [85, 182] on div "INVOICE_265 We are interiors `26 .9 .2025.doc" at bounding box center [64, 182] width 76 height 4
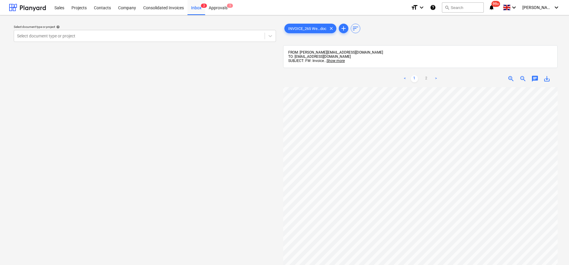
scroll to position [99, 2]
click at [194, 6] on div "Inbox 2" at bounding box center [197, 7] width 18 height 15
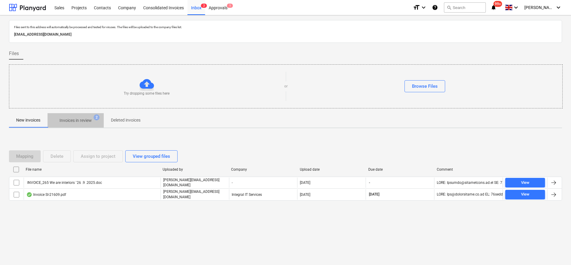
click at [91, 122] on p "Invoices in review" at bounding box center [76, 120] width 32 height 6
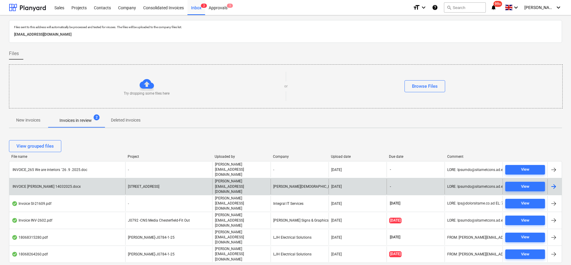
click at [152, 184] on span "[STREET_ADDRESS]" at bounding box center [143, 186] width 31 height 4
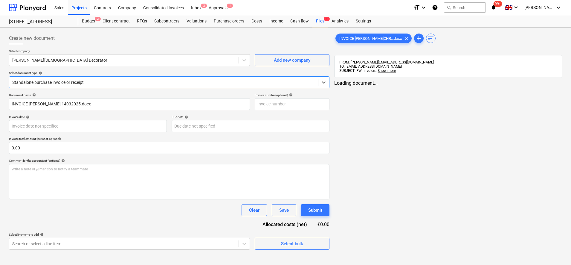
type input "[DATE]"
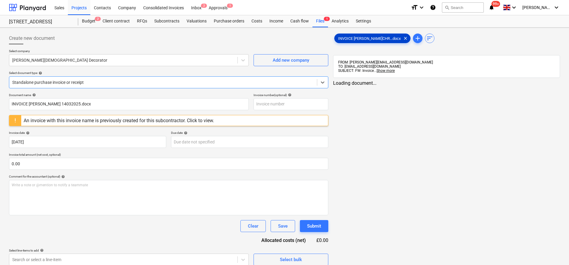
click at [353, 38] on span "INVOICE [PERSON_NAME]CHR...docx" at bounding box center [370, 38] width 70 height 4
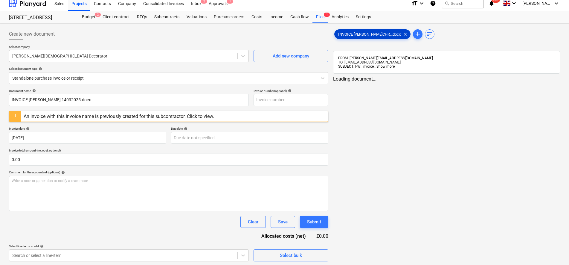
scroll to position [5, 0]
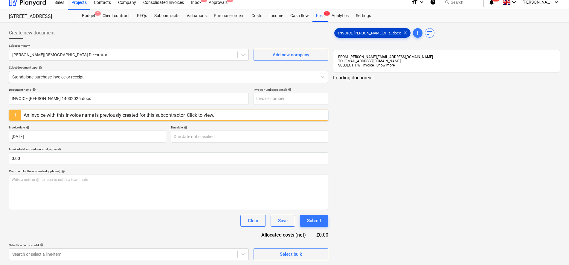
click at [354, 34] on span "INVOICE [PERSON_NAME]CHR...docx" at bounding box center [370, 33] width 70 height 4
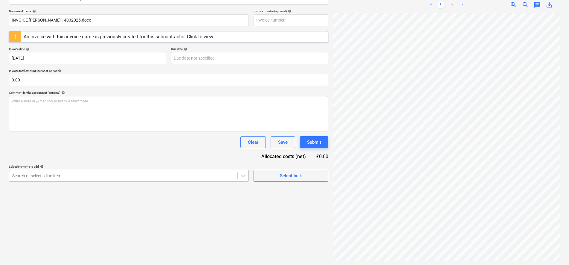
scroll to position [85, 0]
click at [77, 168] on p "Select line-items to add help" at bounding box center [129, 165] width 240 height 5
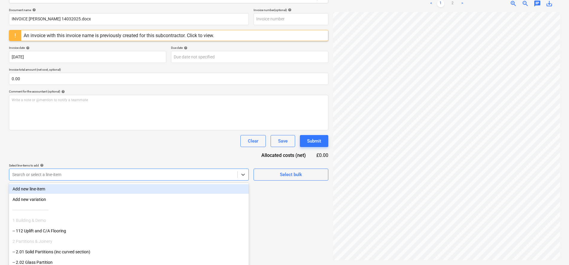
click at [76, 171] on div "Search or select a line-item" at bounding box center [129, 174] width 240 height 12
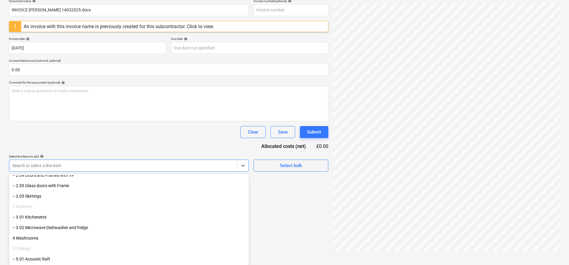
scroll to position [112, 0]
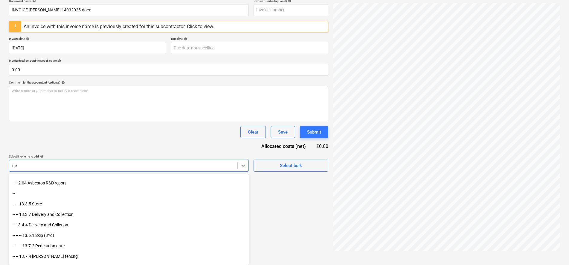
type input "dec"
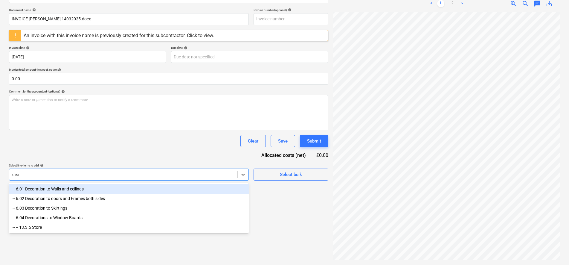
click at [65, 188] on div "-- 6.01 Decoration to Walls and ceilings" at bounding box center [129, 189] width 240 height 10
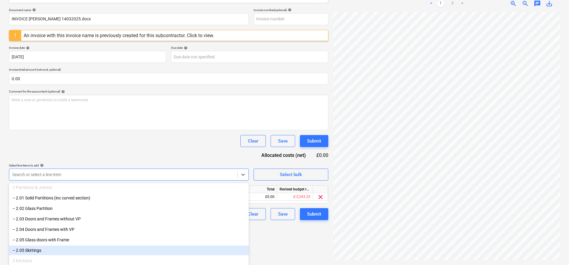
scroll to position [0, 0]
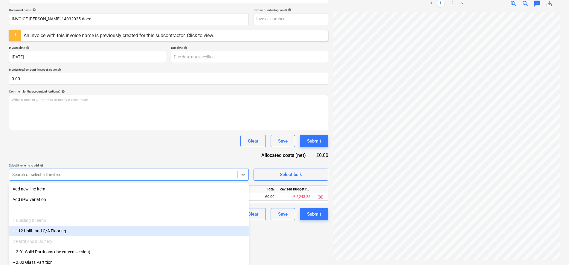
type input "d"
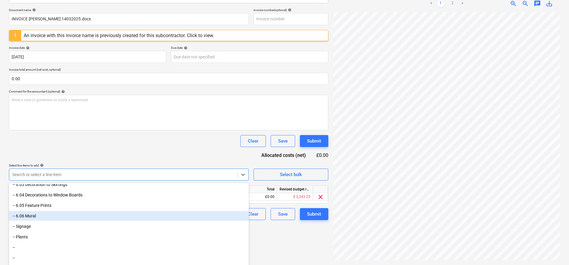
scroll to position [187, 0]
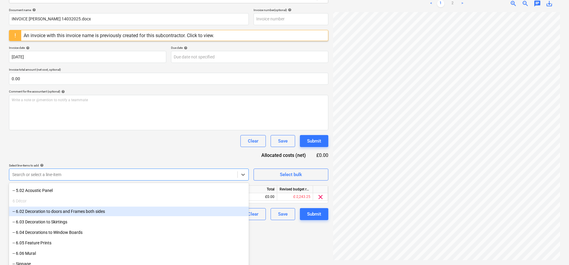
click at [48, 210] on div "-- 6.02 Decoration to doors and Frames both sides" at bounding box center [129, 211] width 240 height 10
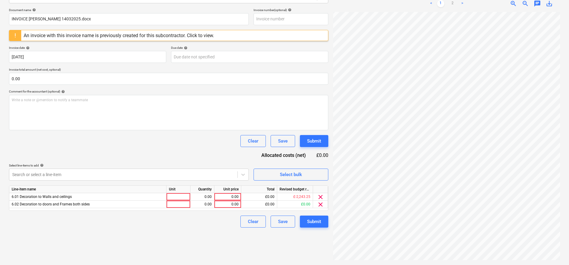
click at [177, 132] on div "Document name help INVOICE [PERSON_NAME] 14032025.docx Invoice number (optional…" at bounding box center [168, 117] width 319 height 219
click at [319, 203] on span "clear" at bounding box center [320, 204] width 7 height 7
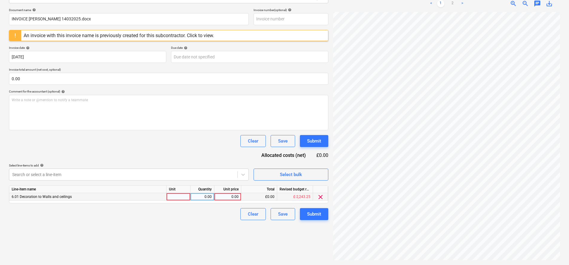
click at [180, 198] on div at bounding box center [179, 196] width 24 height 7
click at [181, 197] on div at bounding box center [179, 196] width 24 height 7
type input "days"
type input "10"
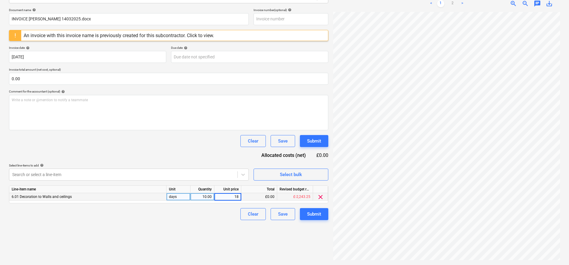
type input "180"
click at [245, 175] on body "Sales Projects Contacts Company Consolidated Invoices Inbox 2 Approvals 1 forma…" at bounding box center [284, 47] width 569 height 265
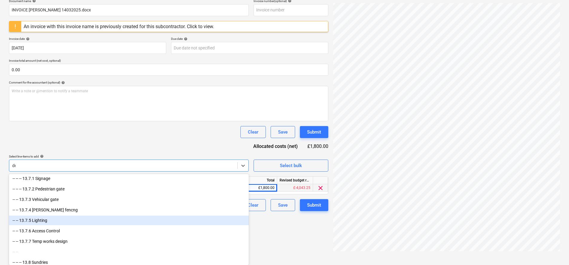
scroll to position [120, 0]
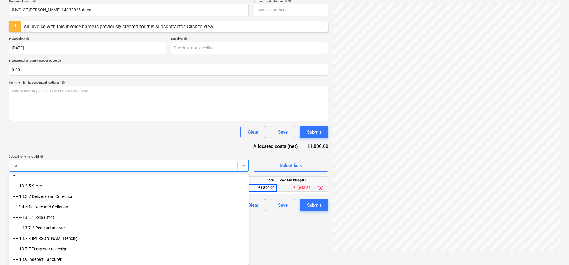
type input "dec"
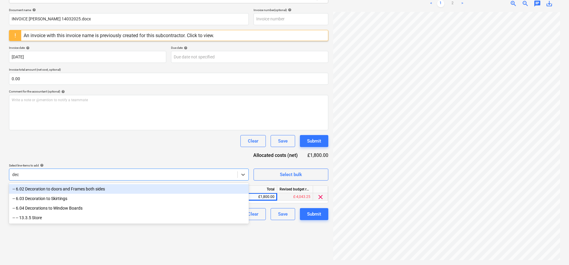
click at [69, 188] on div "-- 6.02 Decoration to doors and Frames both sides" at bounding box center [129, 189] width 240 height 10
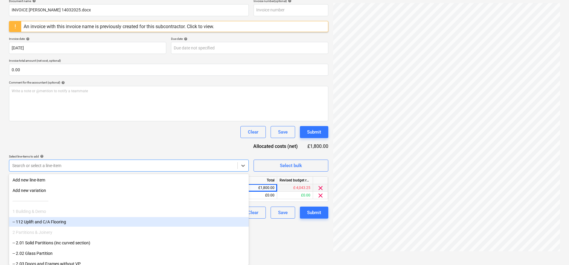
click at [293, 246] on div "Create new document Select company [PERSON_NAME][DEMOGRAPHIC_DATA] Decorator Ad…" at bounding box center [169, 94] width 324 height 317
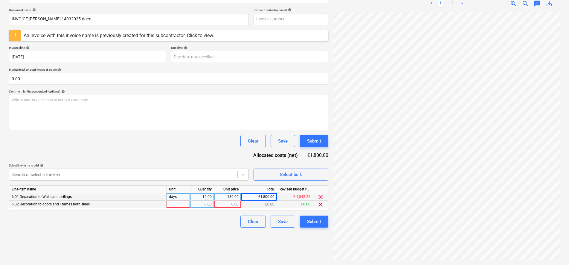
click at [165, 201] on div "6.02 Decoration to doors and Frames both sides" at bounding box center [87, 203] width 157 height 7
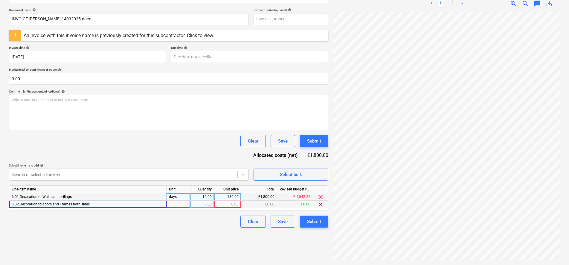
click at [169, 203] on div at bounding box center [179, 203] width 24 height 7
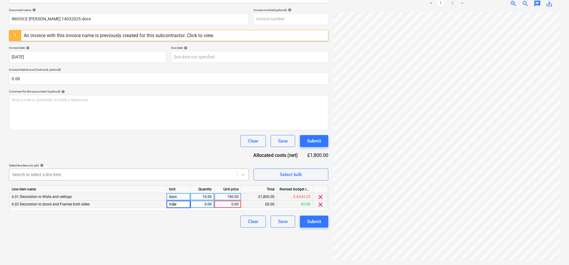
type input "miles"
type input "550"
type input "0.45"
click at [312, 225] on div "Submit" at bounding box center [314, 221] width 14 height 8
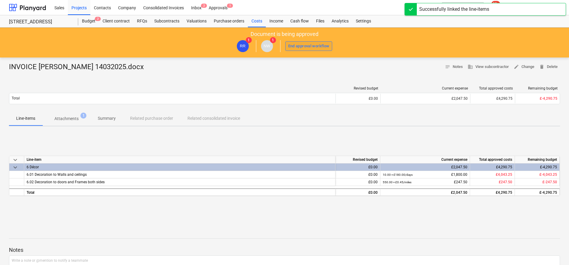
click at [292, 49] on div "End approval workflow" at bounding box center [308, 46] width 41 height 7
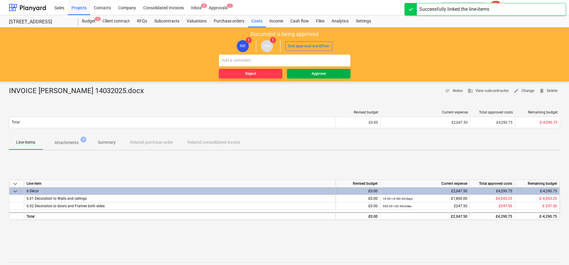
click at [317, 72] on div "Approve" at bounding box center [319, 73] width 14 height 7
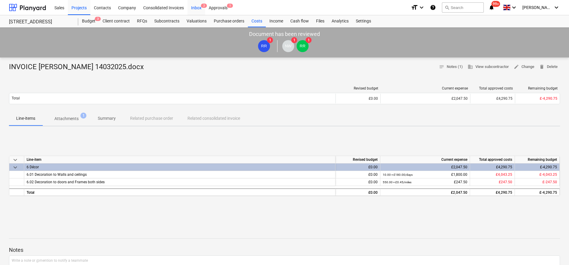
click at [199, 6] on div "Inbox 2" at bounding box center [197, 7] width 18 height 15
